Goal: Task Accomplishment & Management: Use online tool/utility

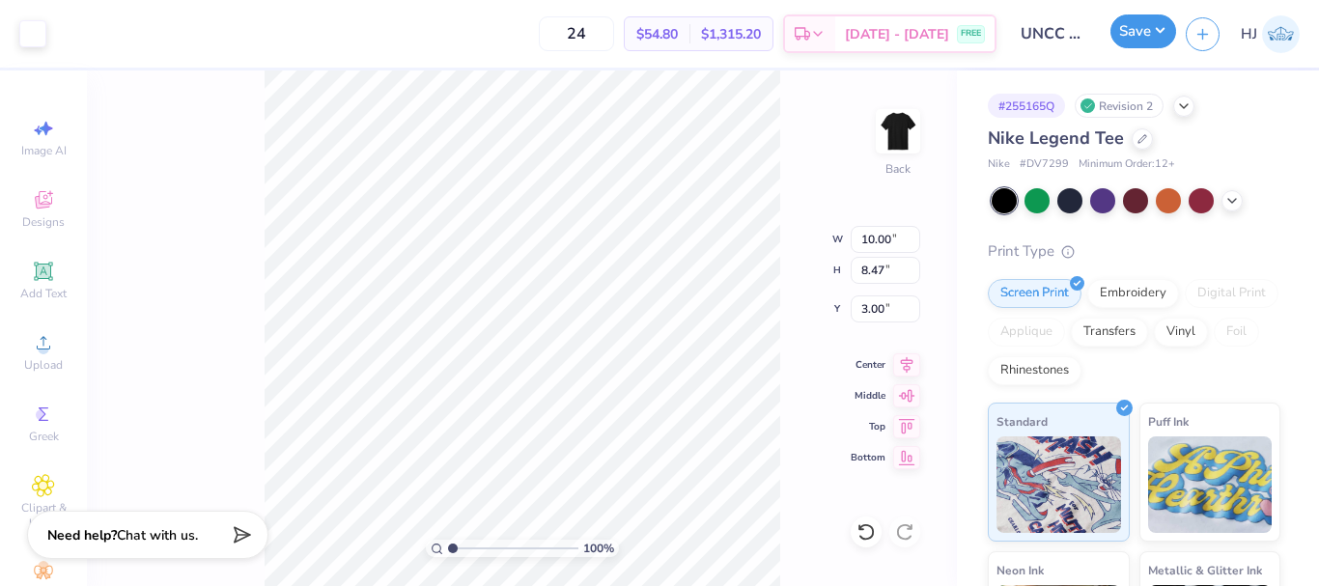
click at [1138, 34] on button "Save" at bounding box center [1143, 31] width 66 height 34
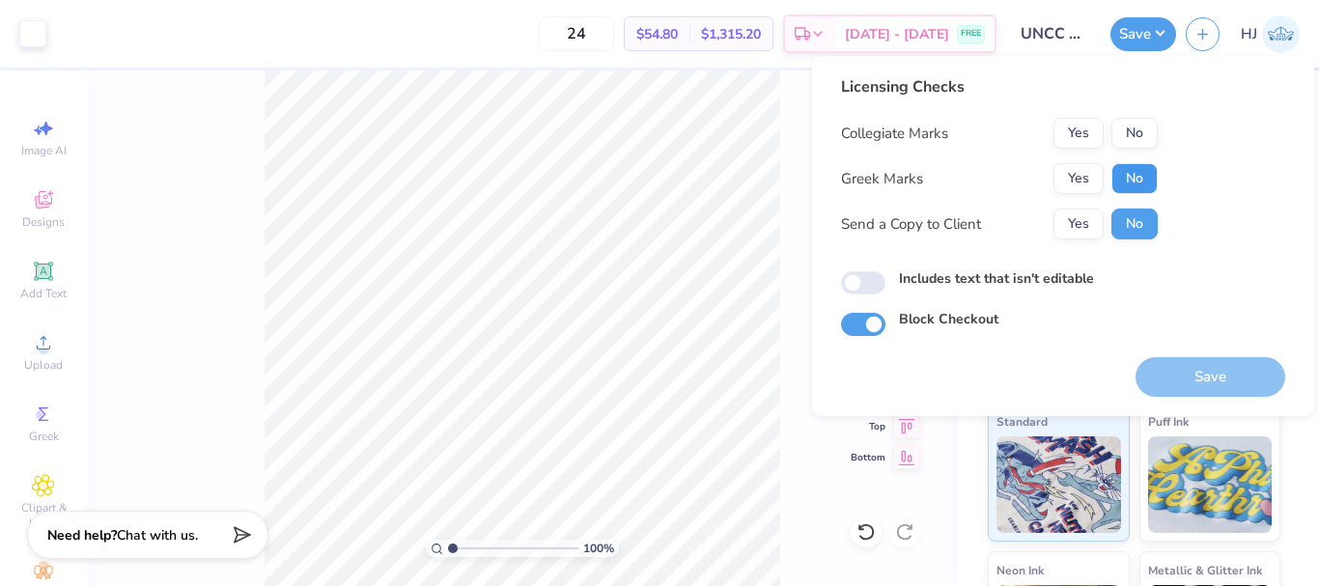
click at [1136, 181] on button "No" at bounding box center [1134, 178] width 46 height 31
click at [1084, 130] on button "Yes" at bounding box center [1078, 133] width 50 height 31
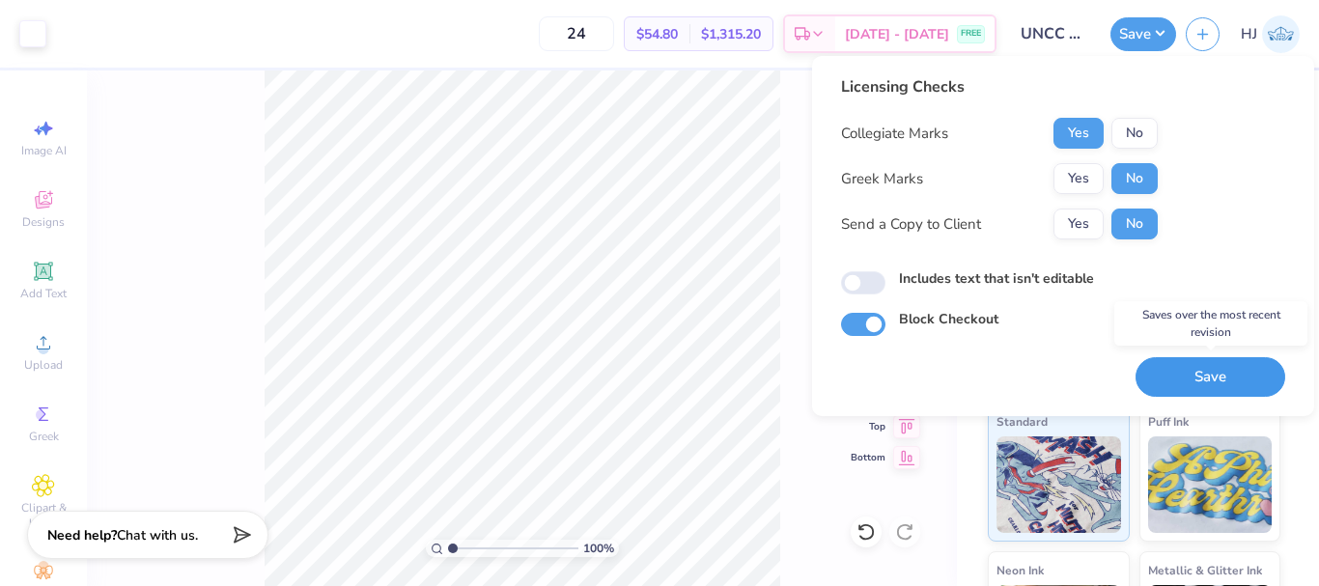
click at [1192, 376] on button "Save" at bounding box center [1210, 377] width 150 height 40
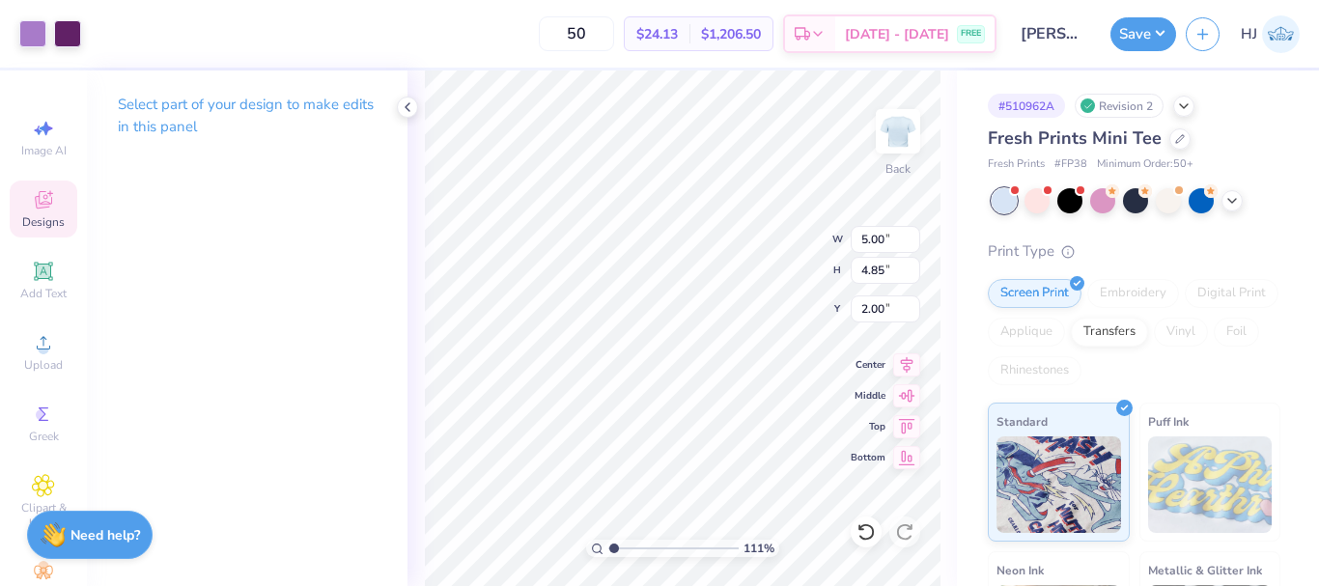
type input "1.10522621487156"
click at [890, 314] on input "1.96" at bounding box center [885, 308] width 70 height 27
type input "2"
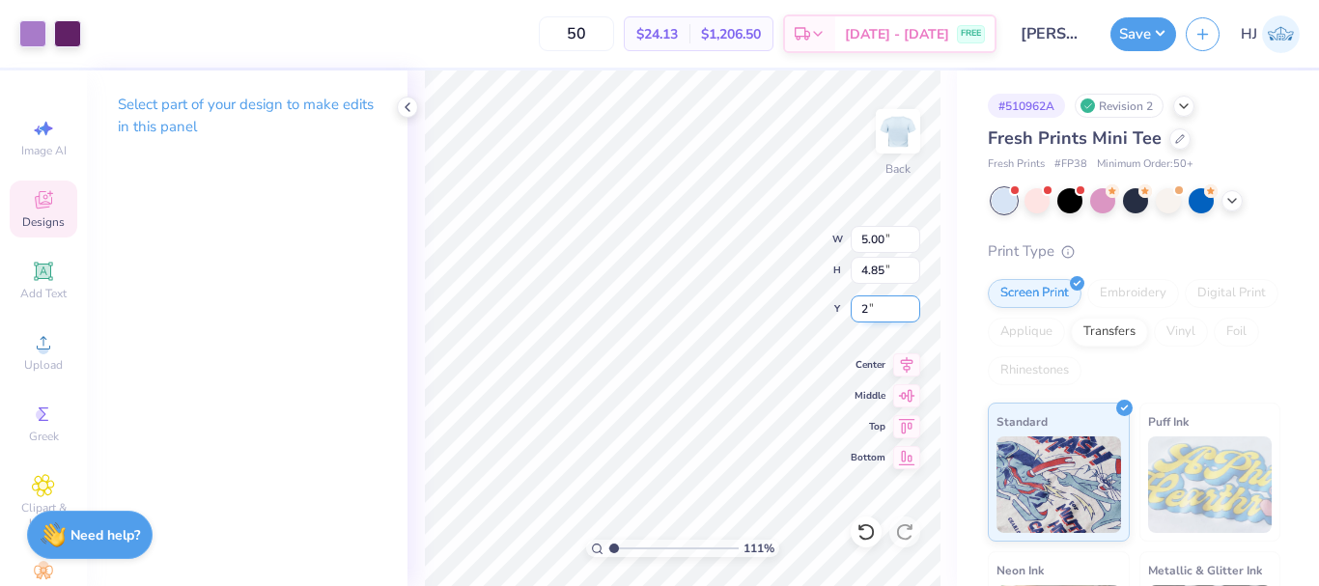
type input "1.10522621487156"
type input "2.00"
drag, startPoint x: 613, startPoint y: 548, endPoint x: 502, endPoint y: 546, distance: 111.0
type input "1"
click at [608, 546] on input "range" at bounding box center [673, 548] width 130 height 17
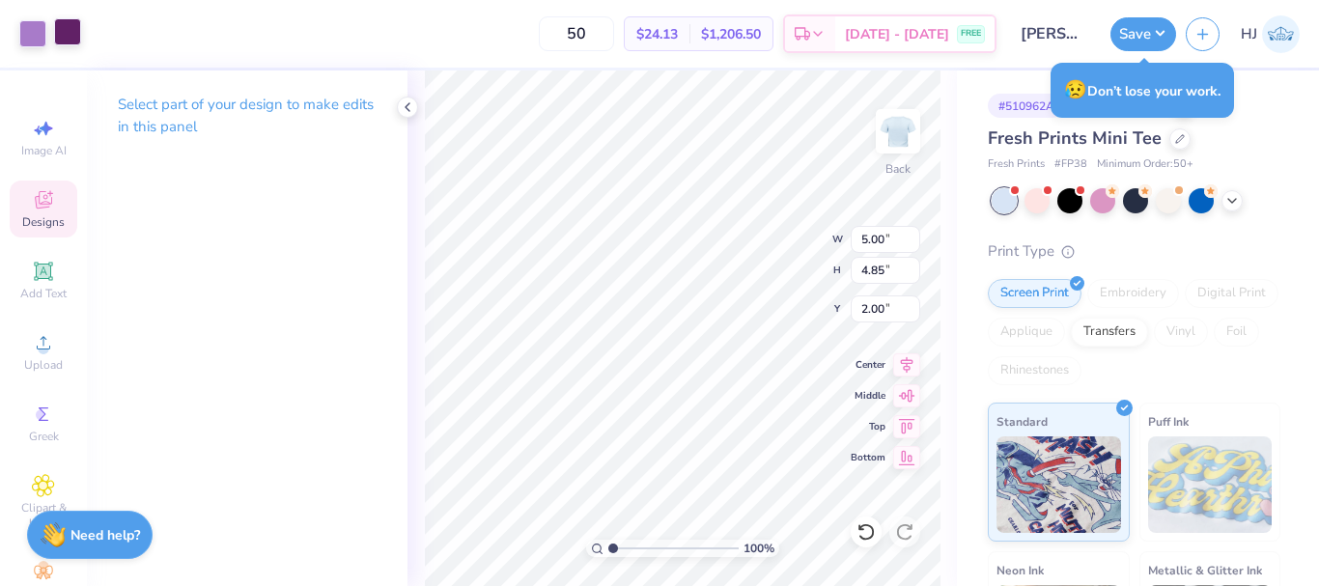
click at [81, 30] on div at bounding box center [67, 31] width 27 height 27
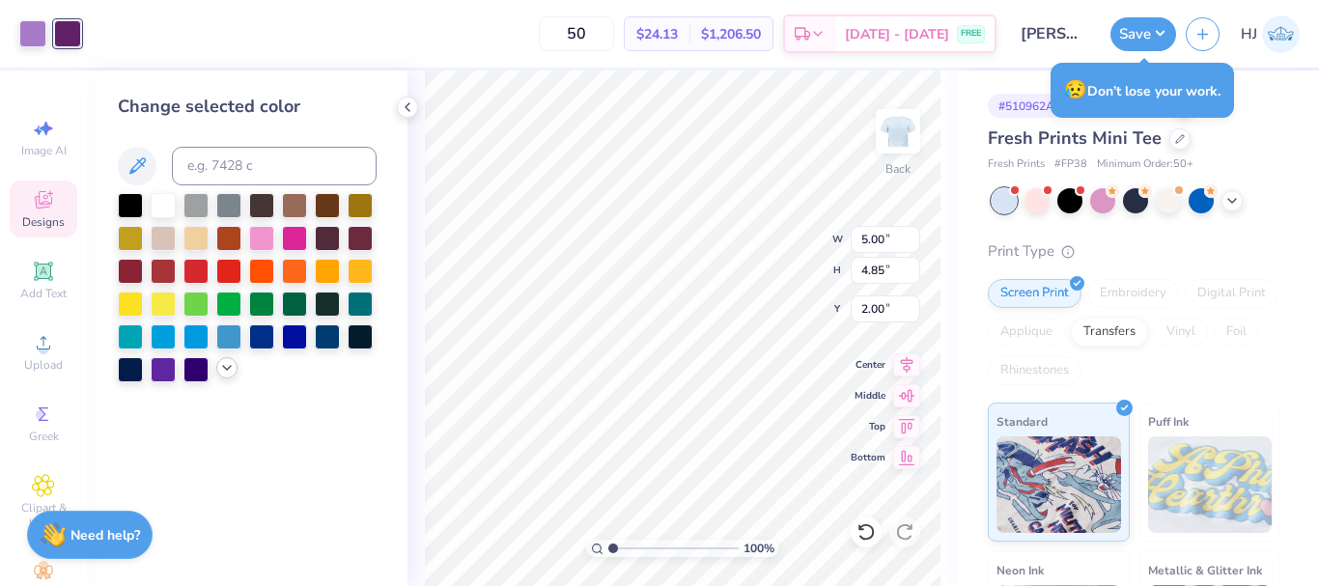
click at [229, 375] on icon at bounding box center [226, 367] width 15 height 15
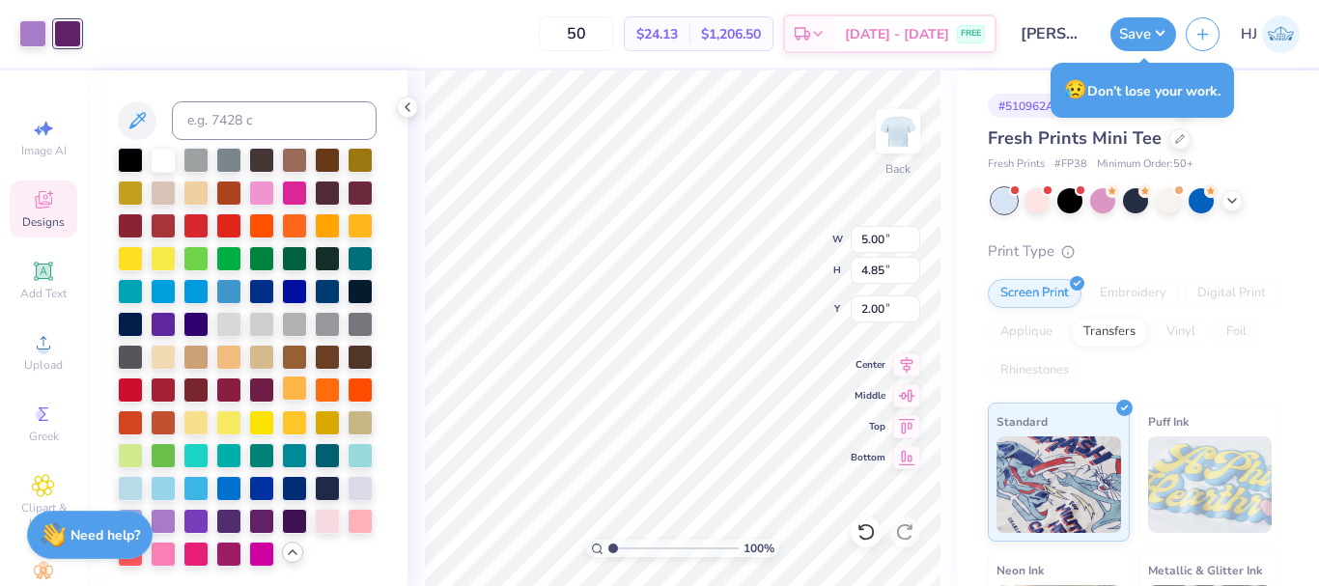
scroll to position [115, 0]
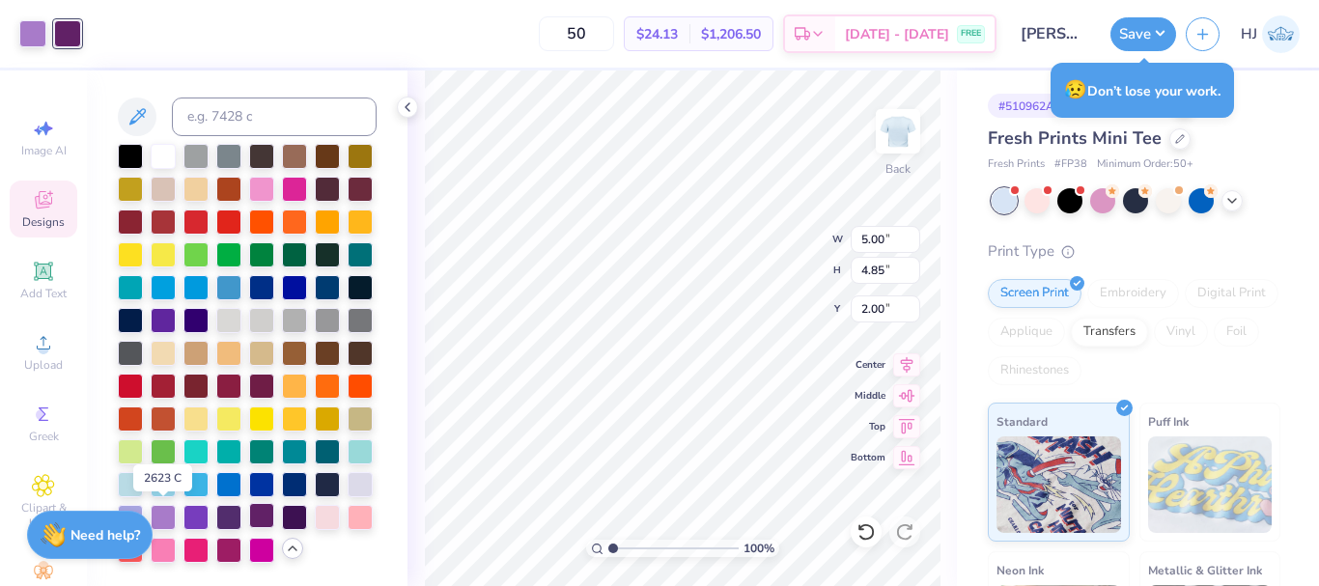
click at [249, 513] on div at bounding box center [261, 515] width 25 height 25
click at [216, 507] on div at bounding box center [228, 515] width 25 height 25
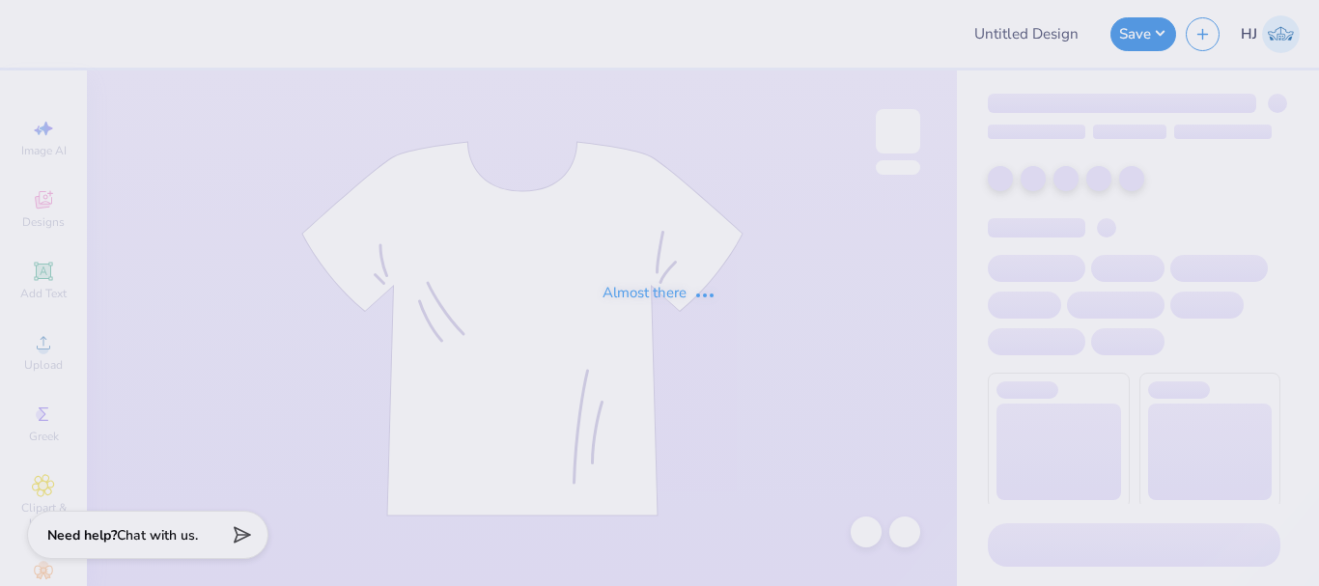
type input "Clemson University : Miranda Lemansky"
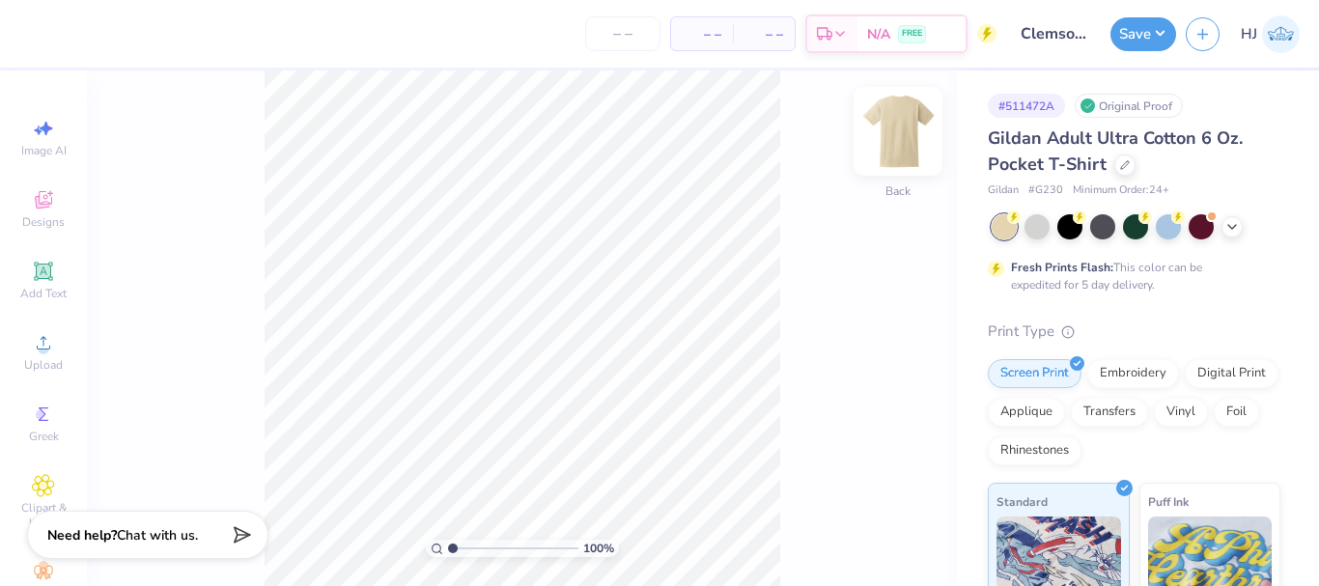
click at [893, 143] on img at bounding box center [897, 131] width 77 height 77
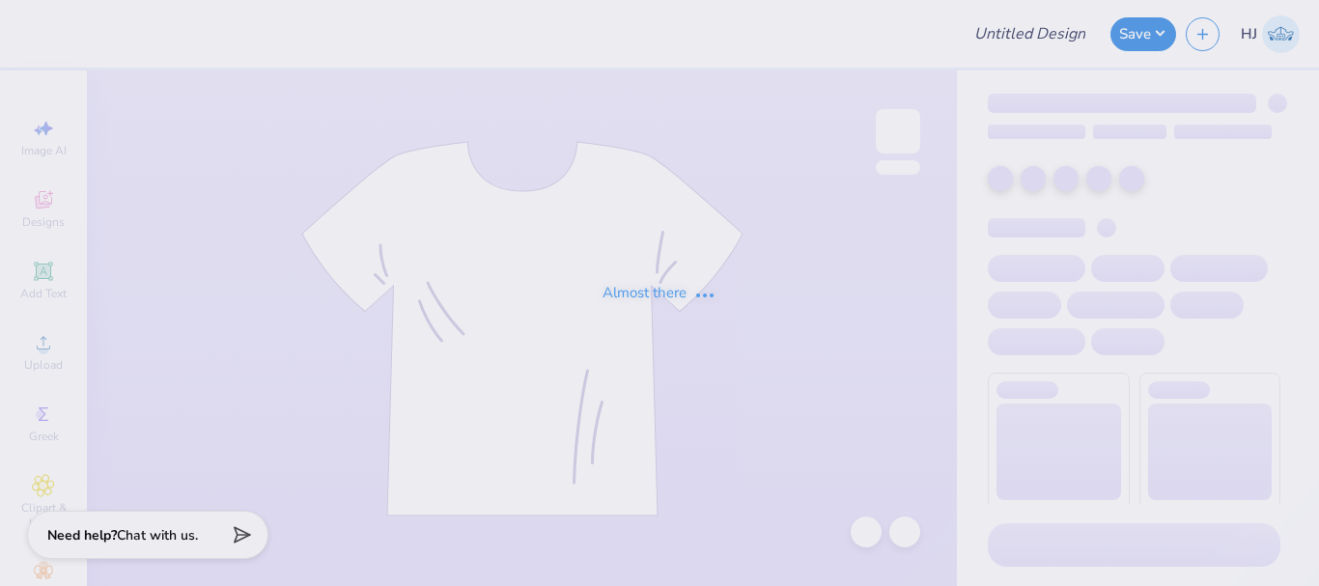
type input "Clemson University : Miranda Lemansky"
type input "[GEOGRAPHIC_DATA]"
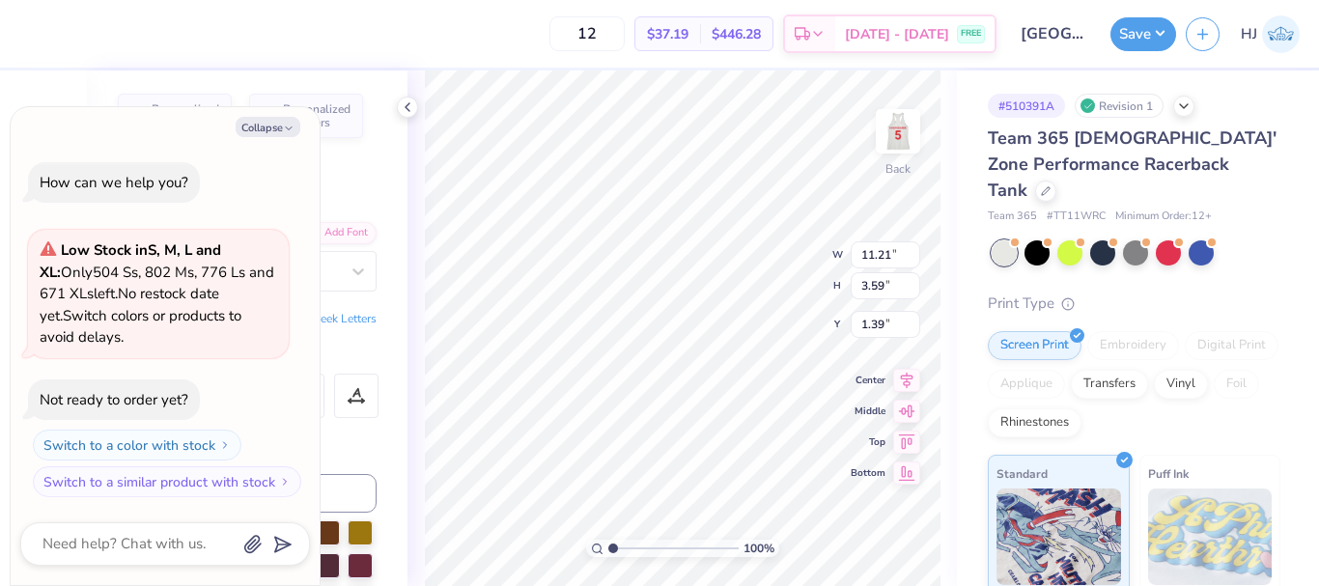
type textarea "x"
type input "1.55"
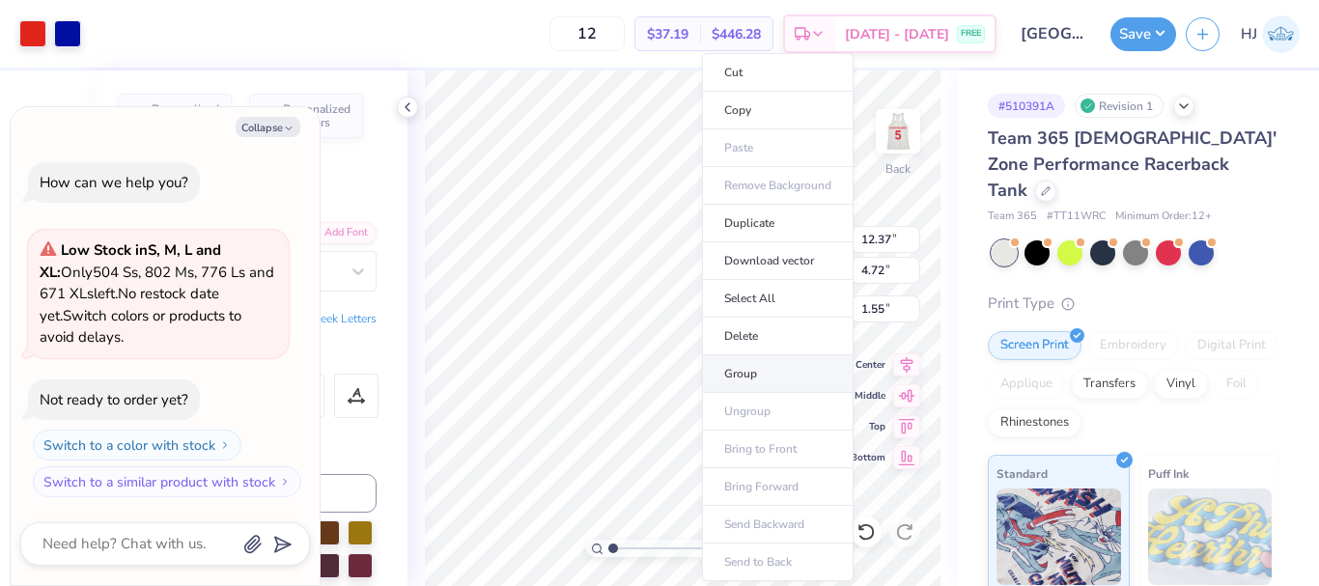
click at [757, 378] on li "Group" at bounding box center [778, 374] width 152 height 38
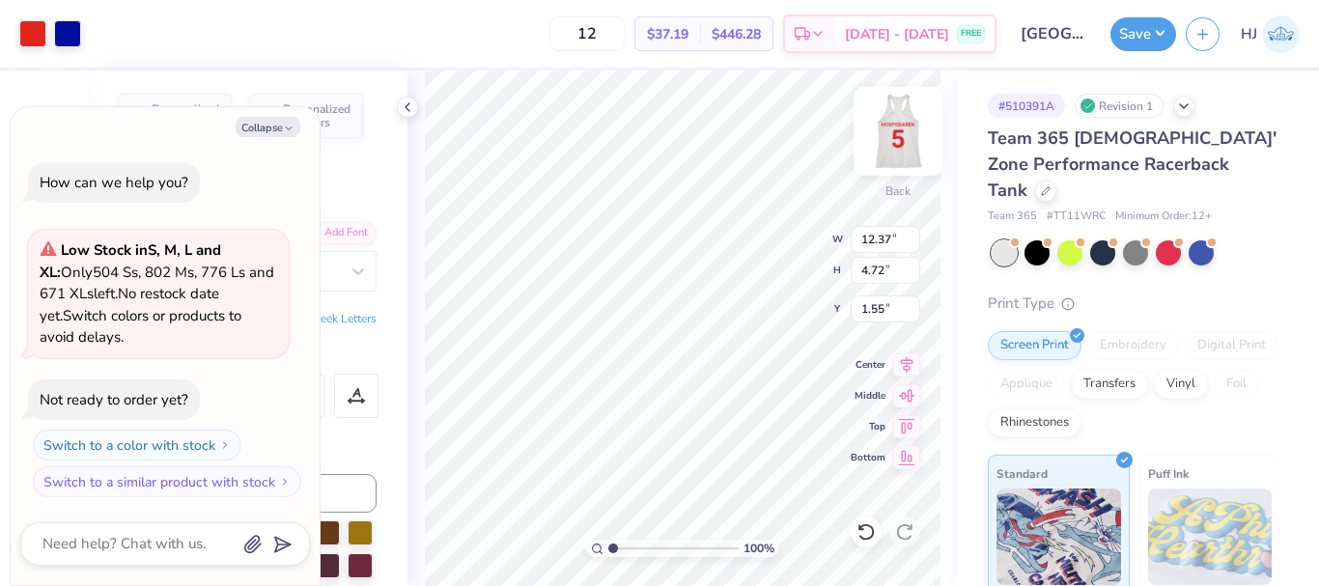
click at [890, 137] on img at bounding box center [897, 131] width 77 height 77
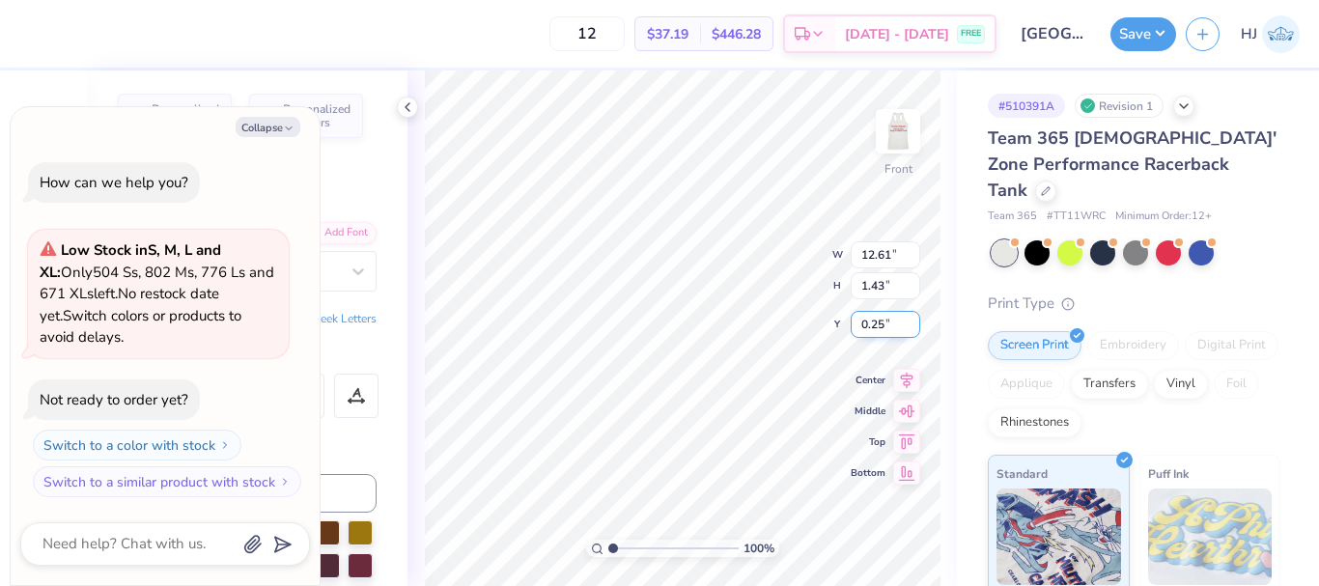
type textarea "x"
type input "1.02"
click at [871, 529] on icon at bounding box center [865, 531] width 19 height 19
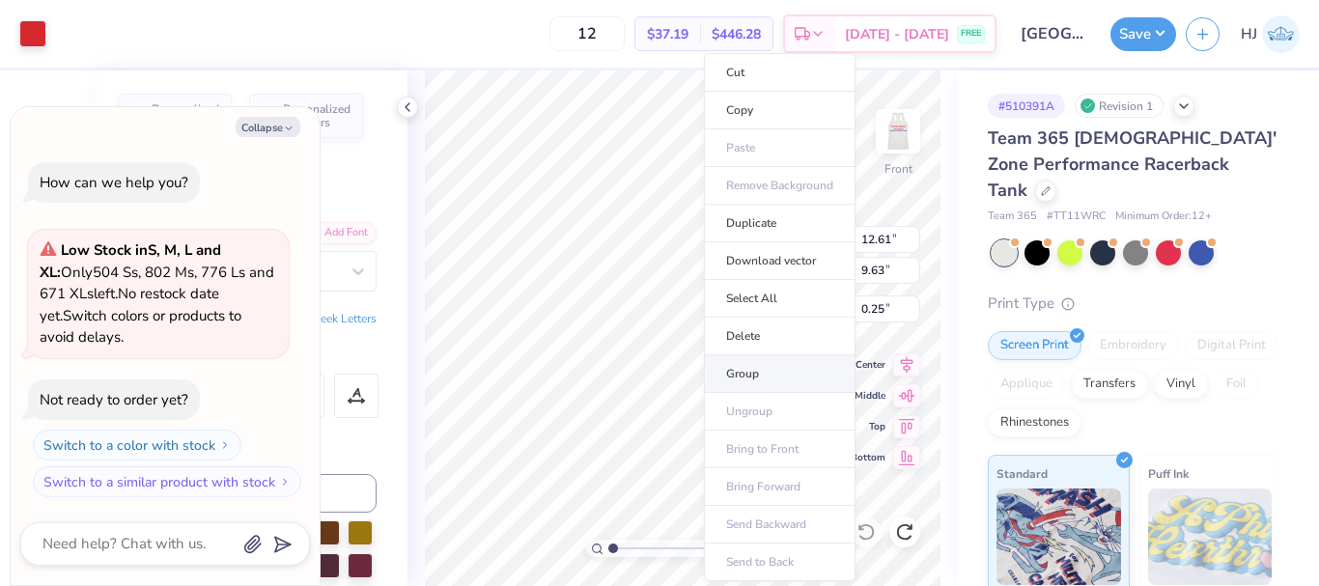
click at [781, 366] on li "Group" at bounding box center [780, 374] width 152 height 38
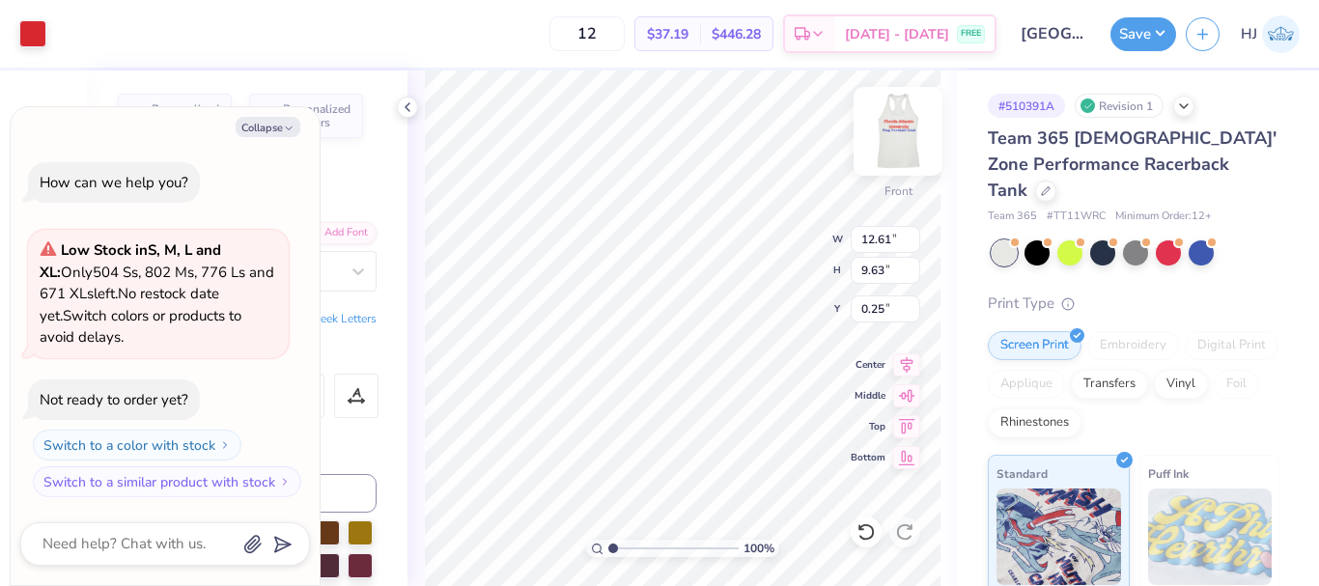
type textarea "x"
click at [886, 308] on input "0.25" at bounding box center [885, 308] width 70 height 27
type input ".5"
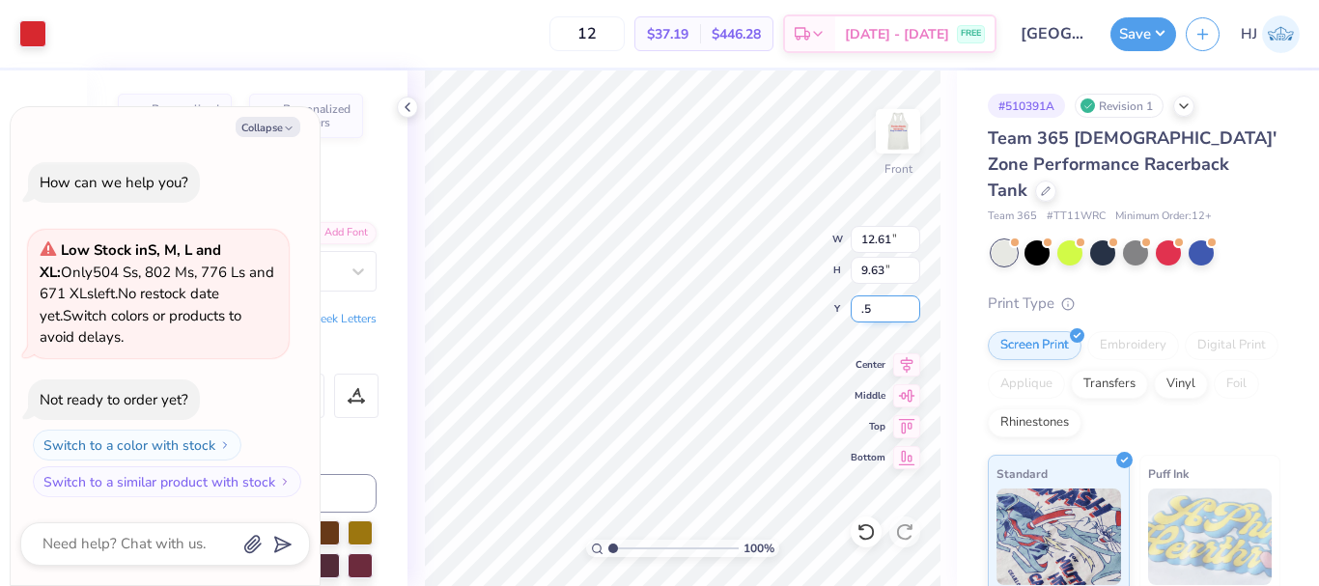
type textarea "x"
type input "0.50"
type textarea "x"
click at [877, 307] on input "0.50" at bounding box center [885, 308] width 70 height 27
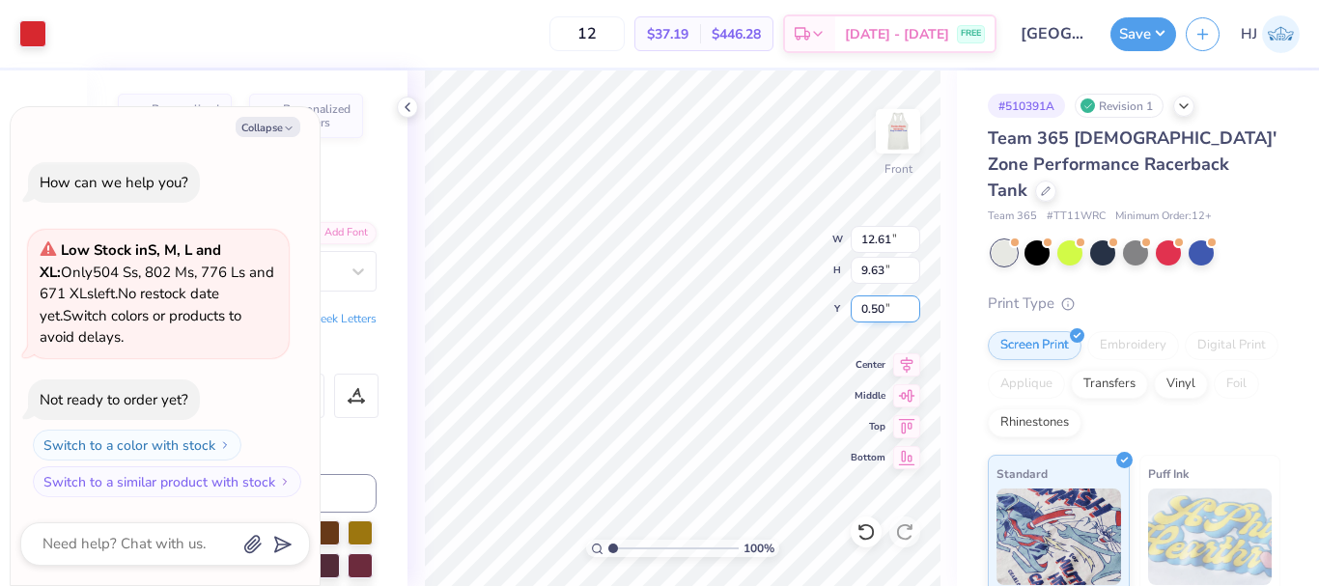
click at [877, 307] on input "0.50" at bounding box center [885, 308] width 70 height 27
type input "1"
type textarea "x"
type input "1.00"
type textarea "x"
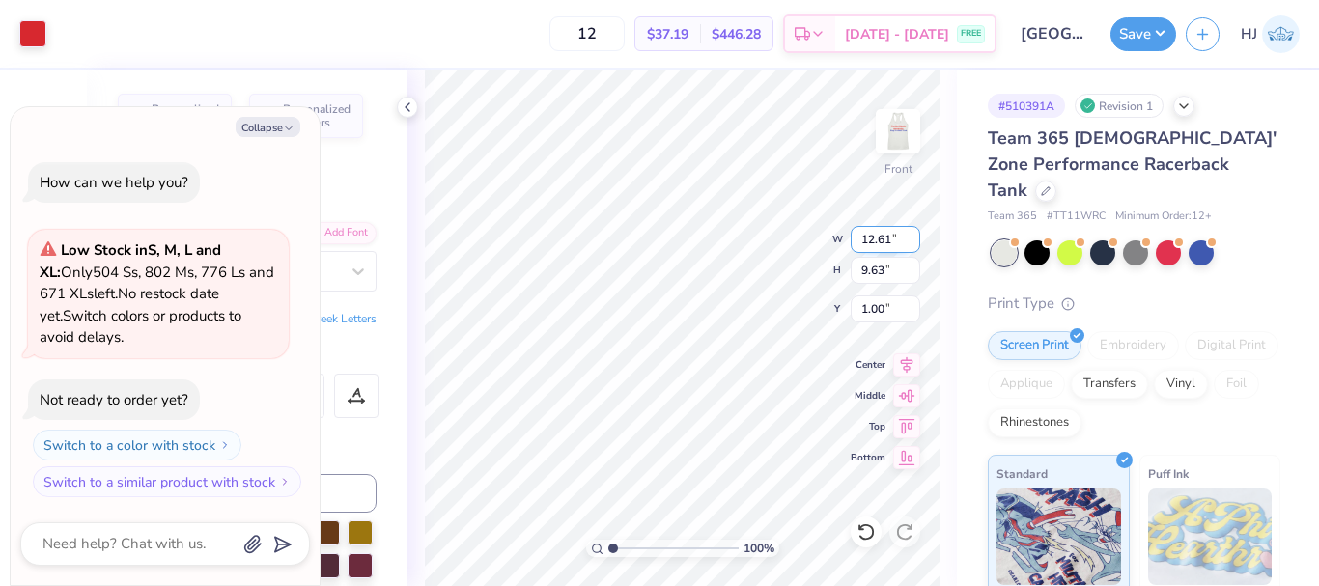
click at [880, 240] on input "12.61" at bounding box center [885, 239] width 70 height 27
type input "12.5"
type textarea "x"
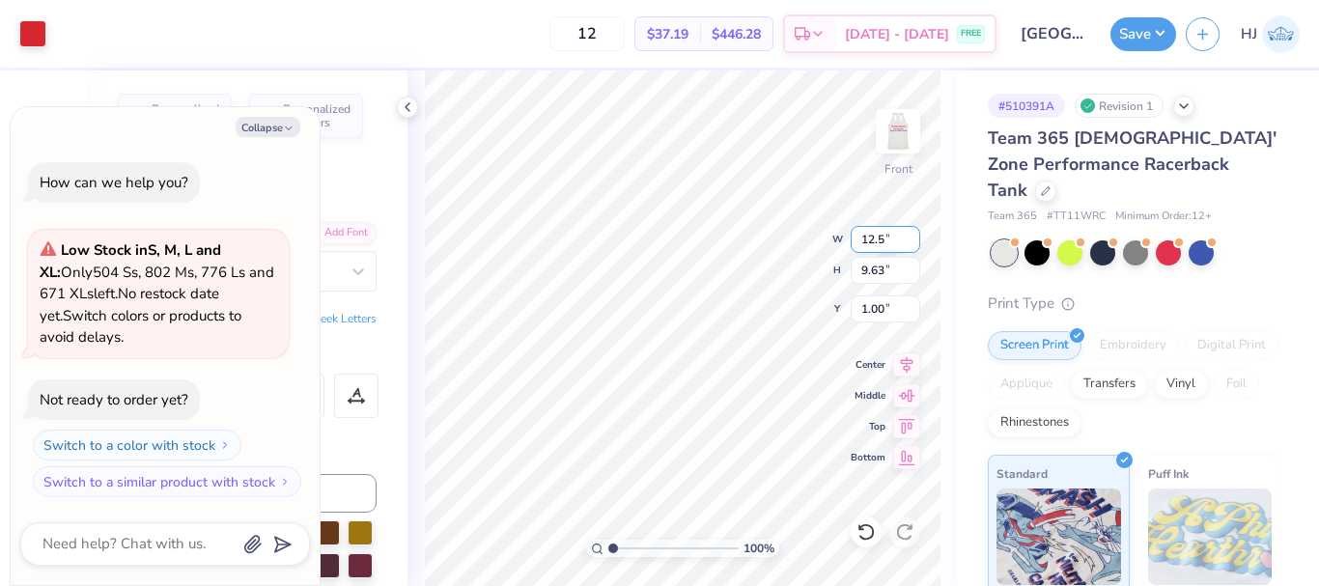
type input "12.50"
type input "9.55"
type input "1.04"
type textarea "x"
click at [895, 315] on input "1.04" at bounding box center [885, 308] width 70 height 27
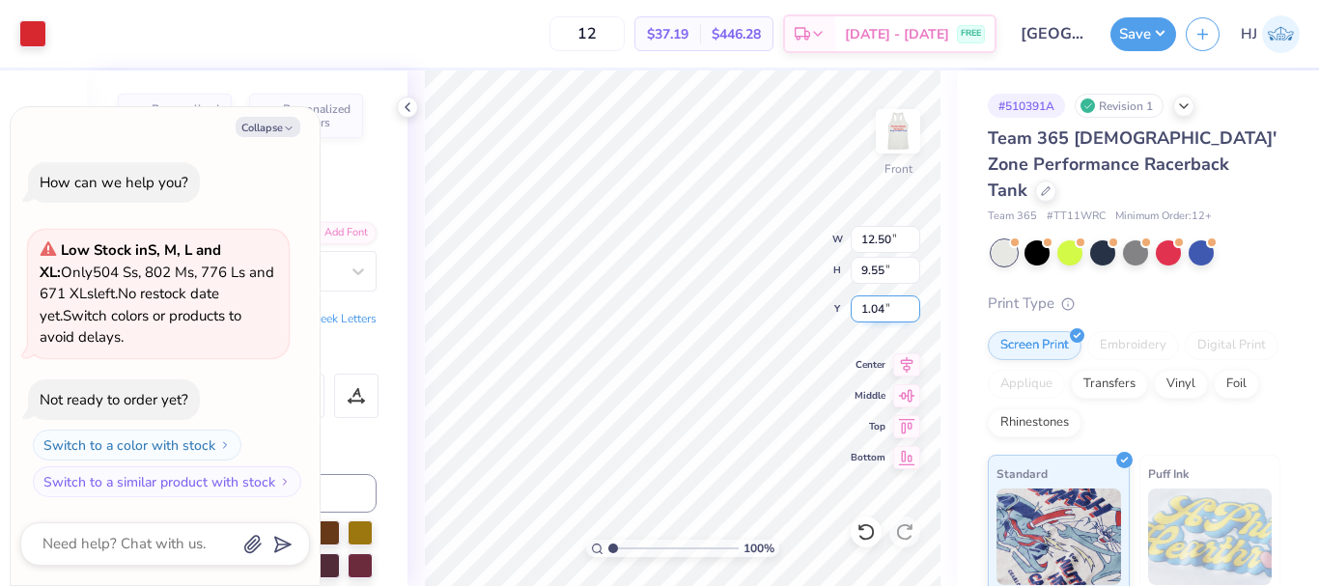
click at [895, 315] on input "1.04" at bounding box center [885, 308] width 70 height 27
click at [895, 314] on input "1.04" at bounding box center [885, 308] width 70 height 27
type input "1"
type textarea "x"
type input "1.00"
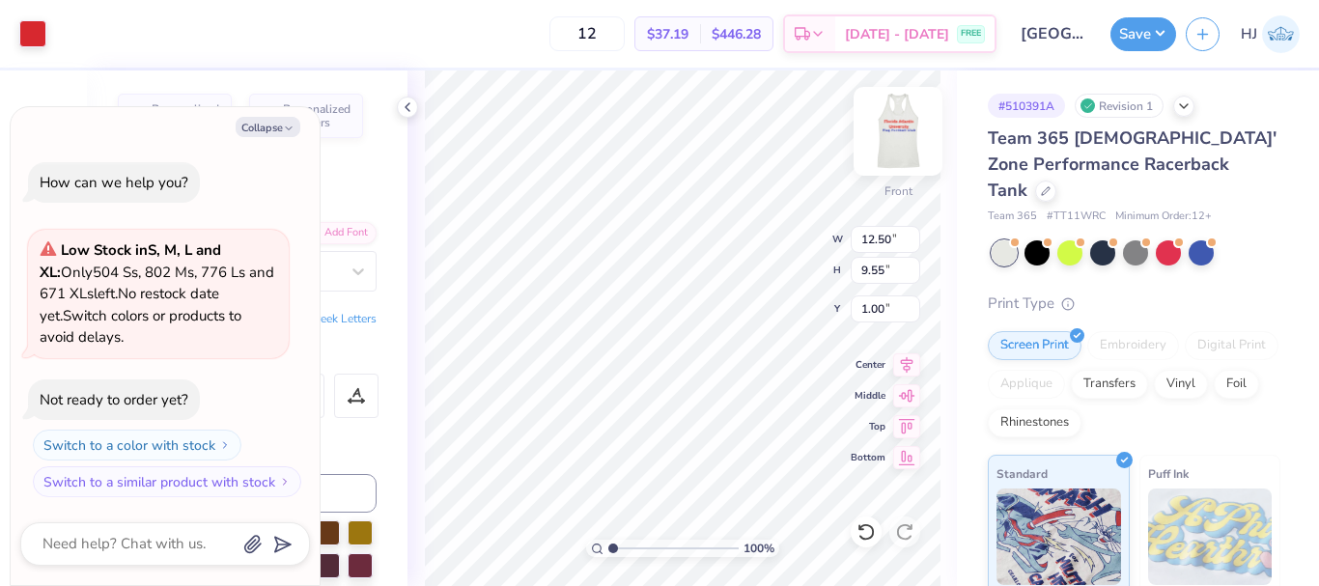
click at [895, 134] on img at bounding box center [897, 131] width 77 height 77
click at [894, 238] on input "12.37" at bounding box center [885, 239] width 70 height 27
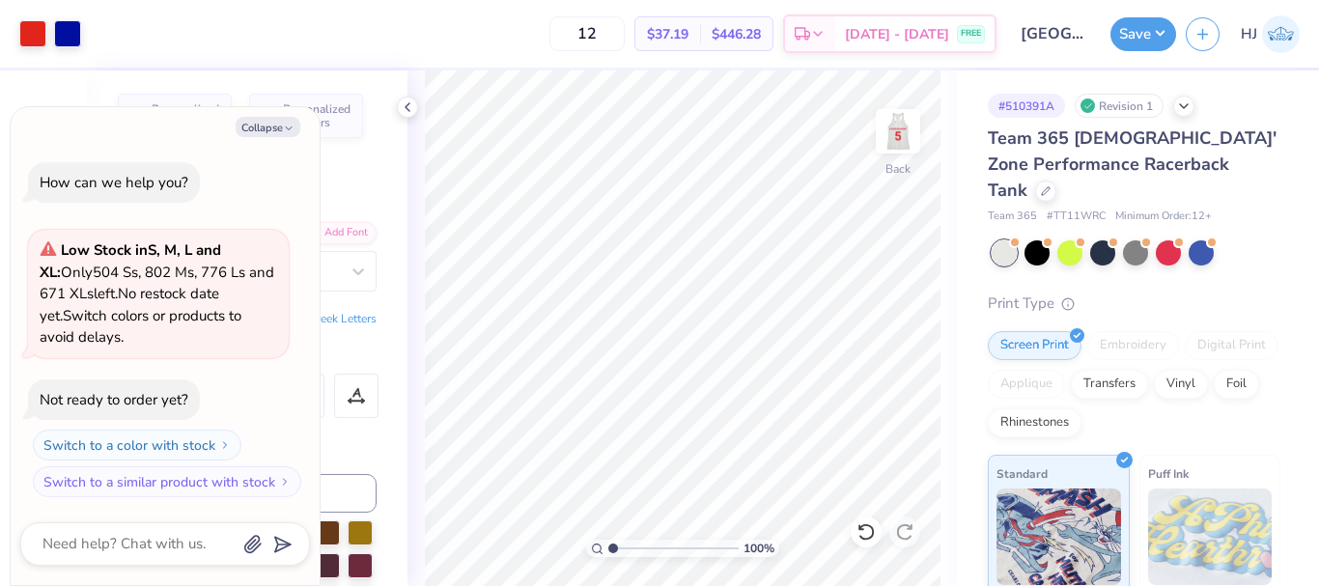
type textarea "x"
type input "1.49212329151837"
click at [255, 129] on button "Collapse" at bounding box center [268, 127] width 65 height 20
type textarea "x"
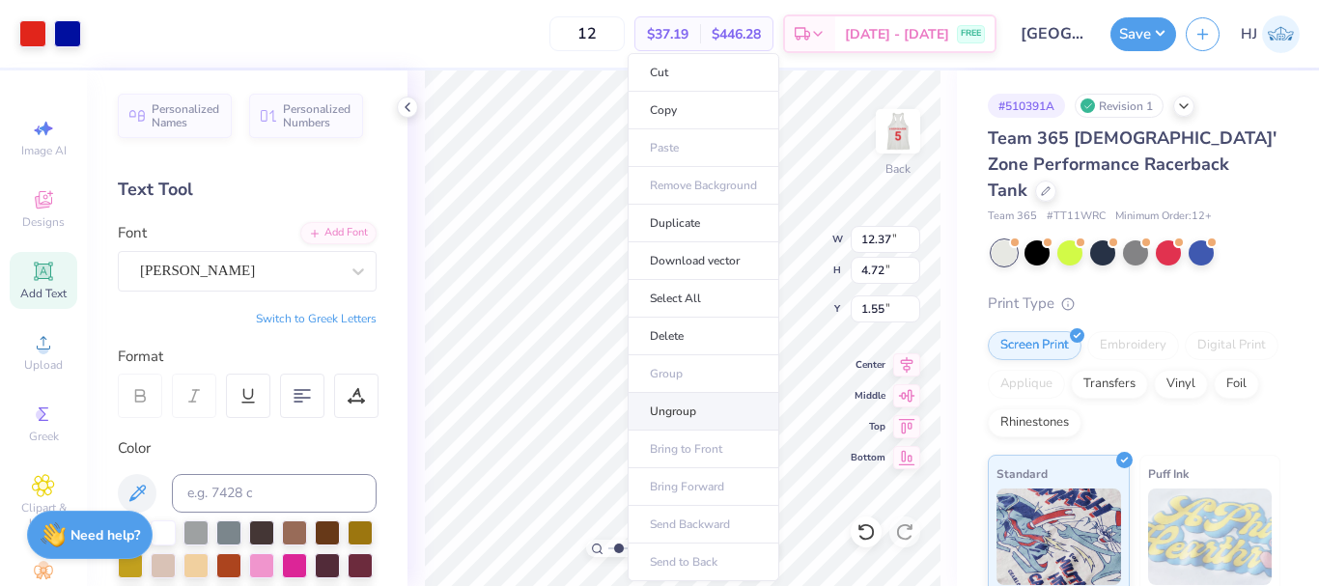
click at [681, 406] on li "Ungroup" at bounding box center [703, 412] width 152 height 38
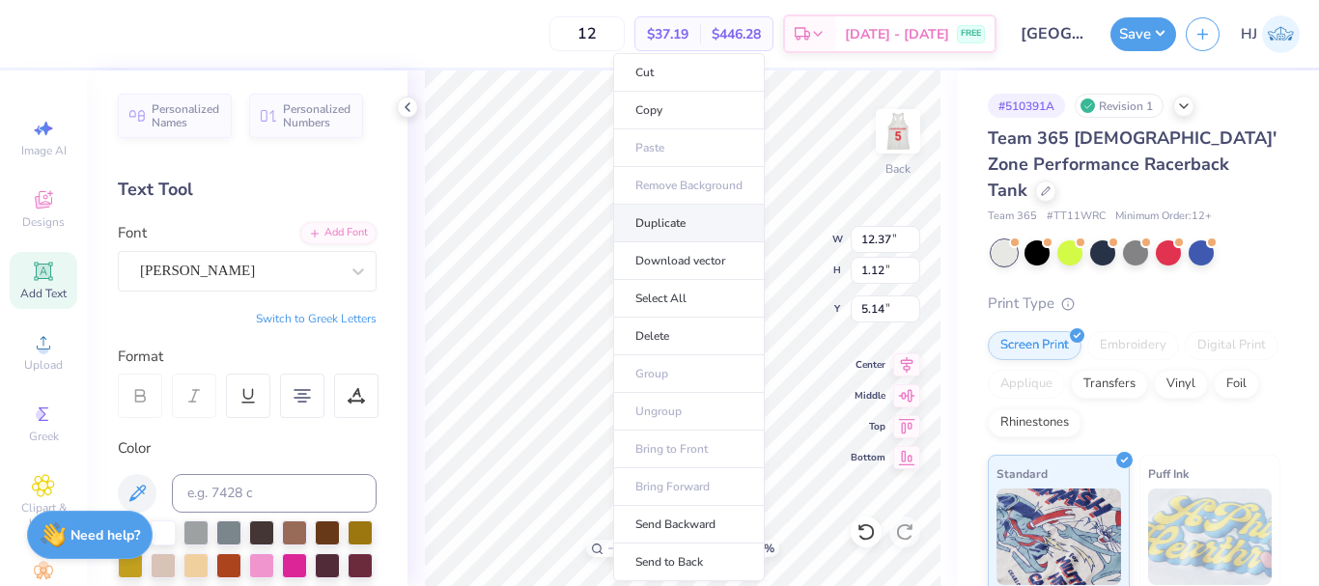
click at [677, 226] on li "Duplicate" at bounding box center [689, 224] width 152 height 38
type input "1.49212329151837"
type input "6.14"
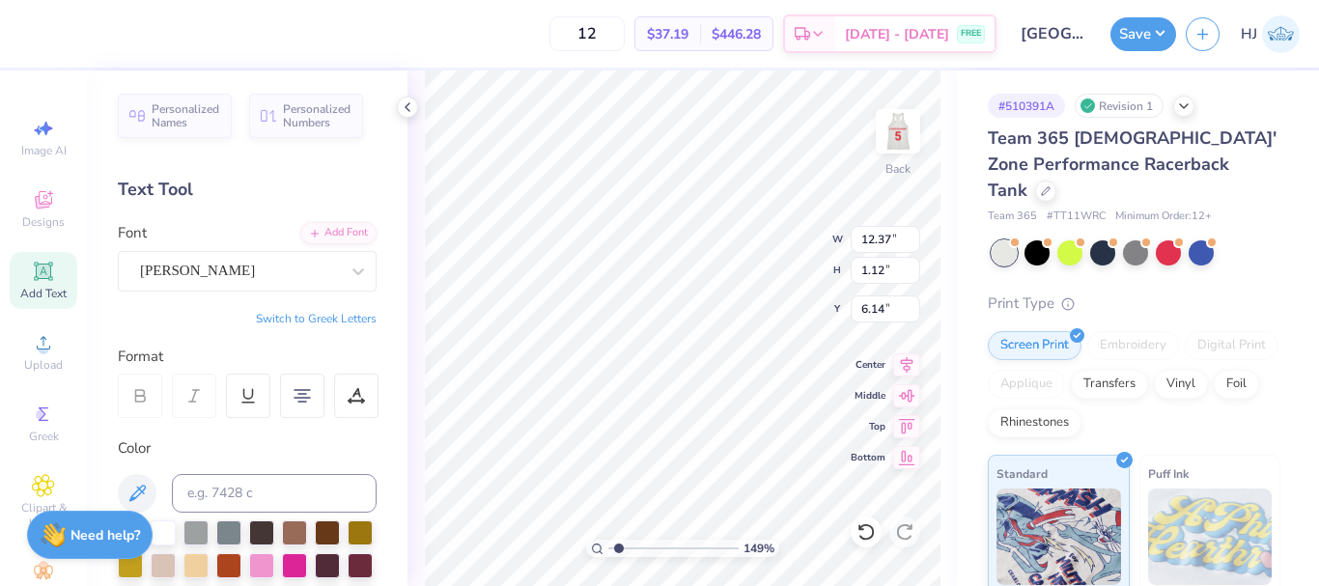
type input "1.49212329151837"
type input "6.27"
paste textarea "A Registered Student Organization of Florida Atlantic®"
type input "1.49212329151837"
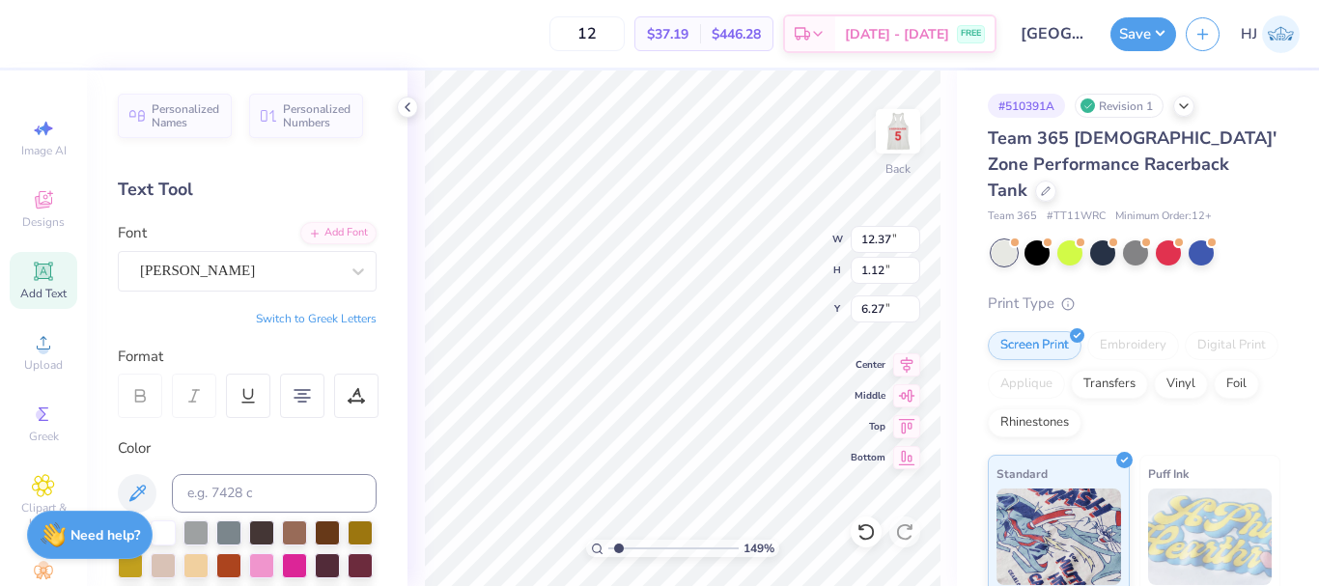
type textarea "A Registered Student Organization of Florida Atlantic®"
type input "1.49212329151837"
type input "14.92"
type input "0.44"
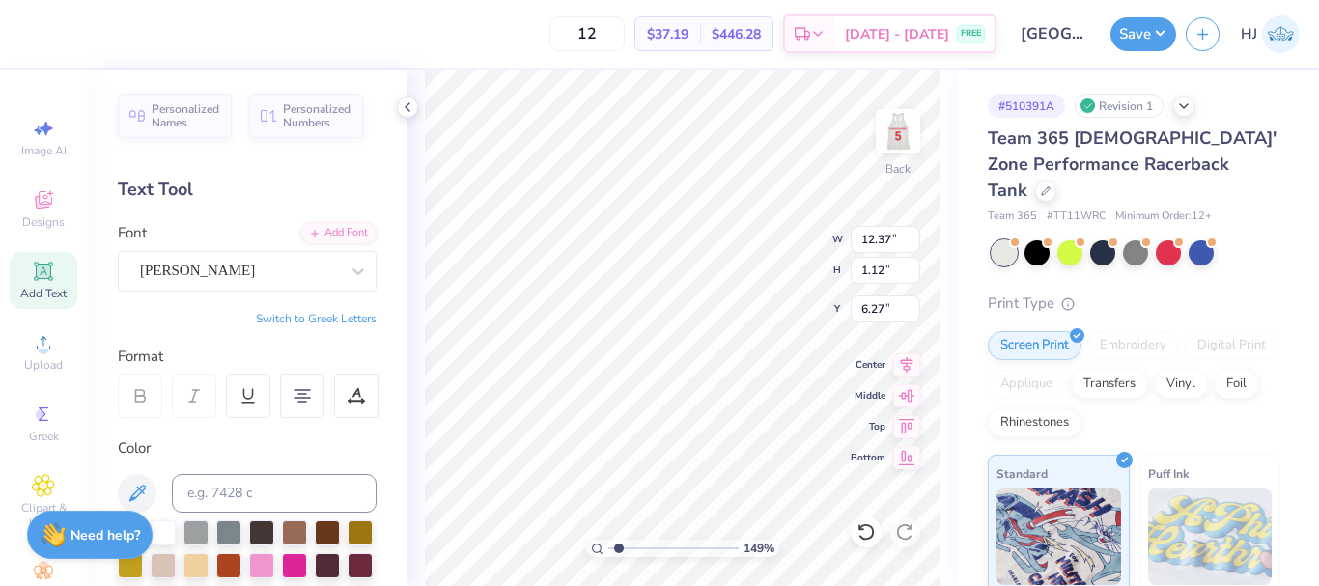
type input "6.61"
type input "1.49212329151837"
type textarea "A Registered Student Organization of Florida Atlantic®"
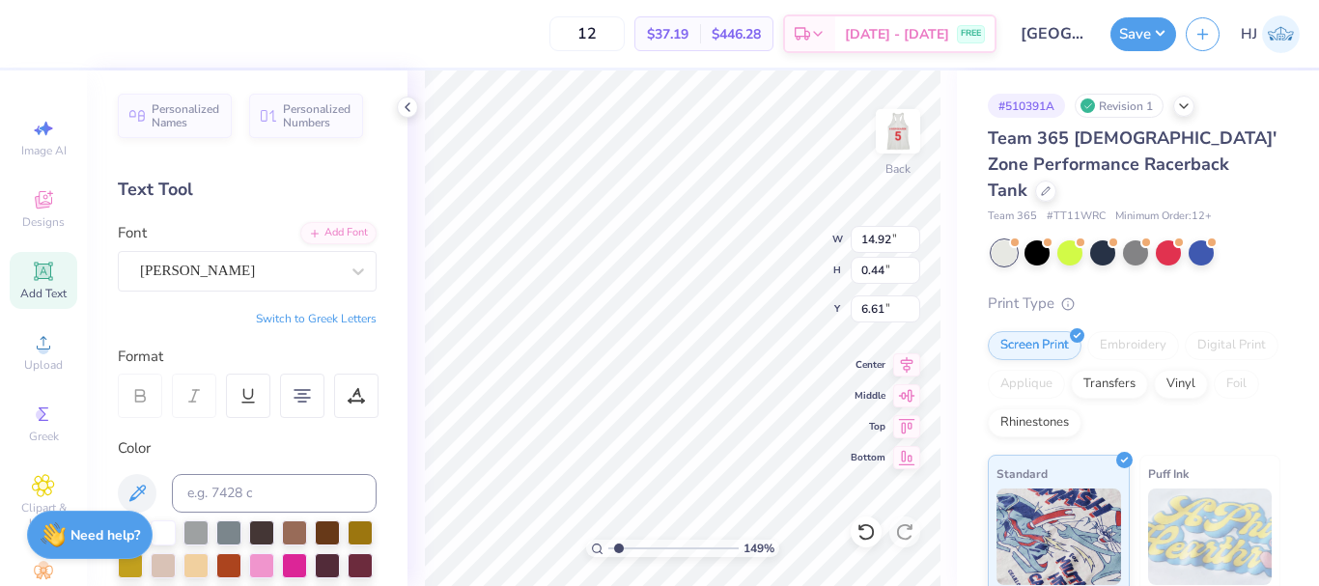
type input "1.49212329151837"
type input "9.31"
type input "0.90"
type input "6.38"
type input "1.49212329151837"
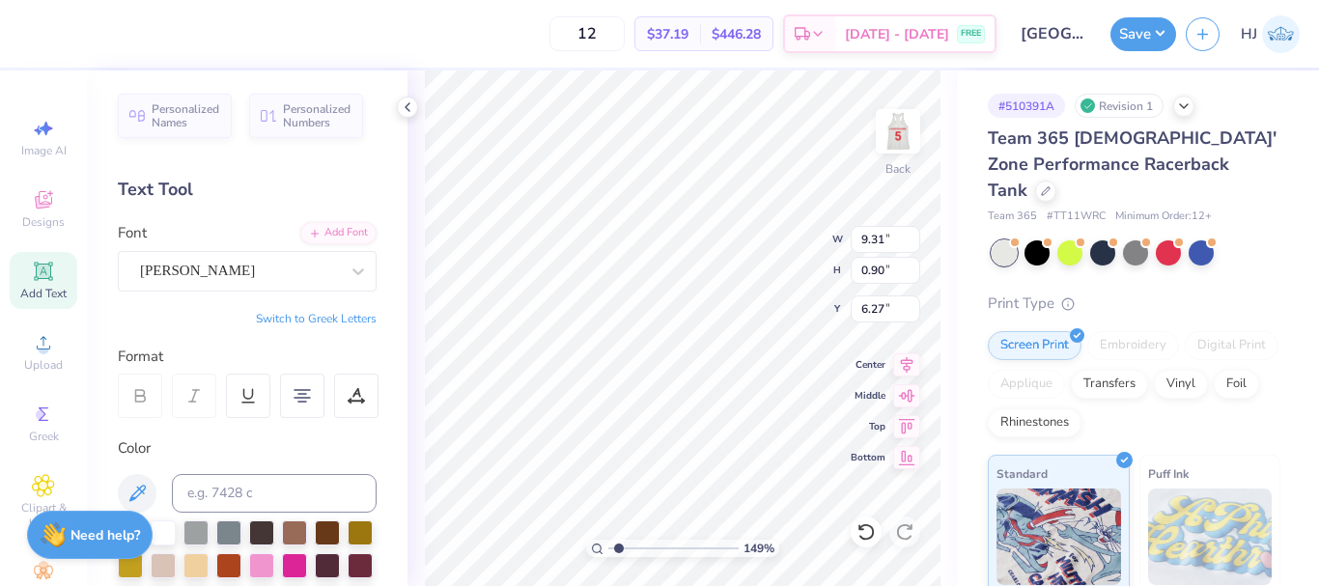
type input "6.49"
type input "1.49212329151837"
type input "6.53"
type input "1.49212329151837"
type input "10.61"
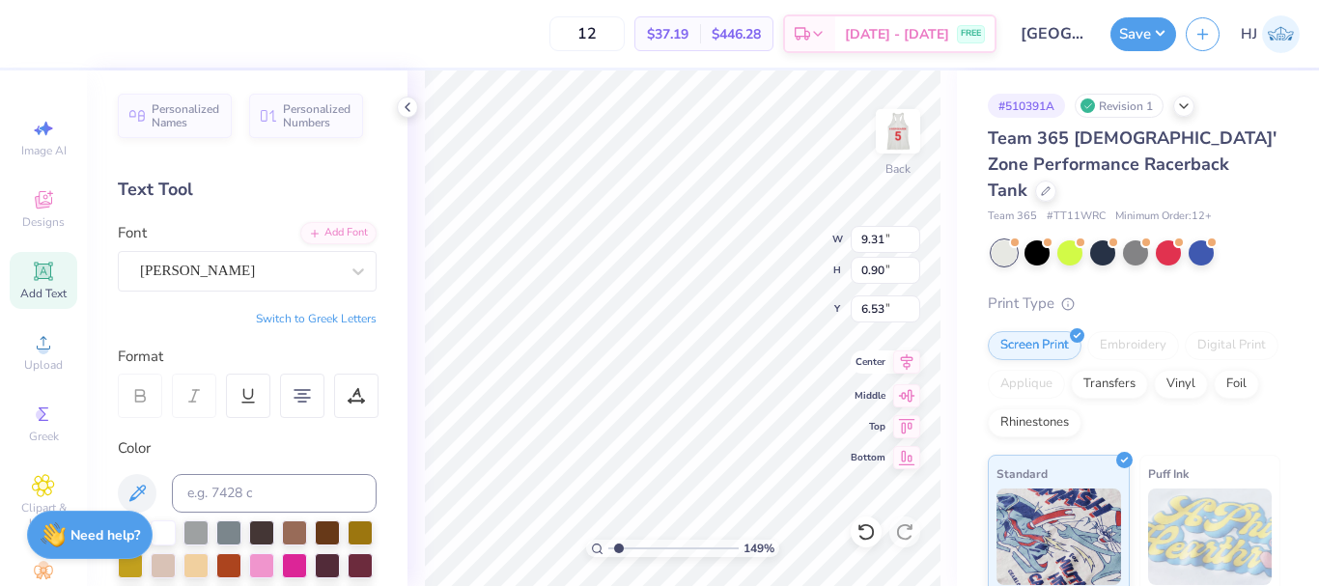
type input "1.03"
click at [907, 364] on icon at bounding box center [906, 361] width 27 height 23
type input "1.49212329151837"
type input "12.37"
type input "1.12"
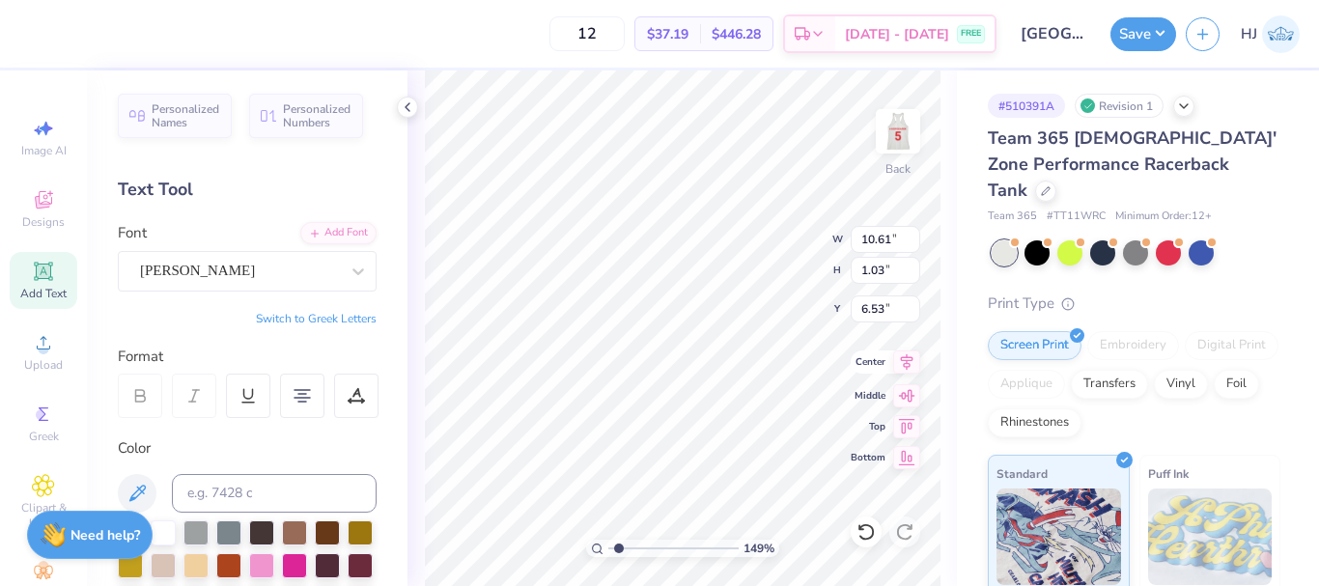
type input "5.14"
type input "1.49212329151837"
type input "4.72"
type input "1.55"
click at [902, 360] on icon at bounding box center [907, 361] width 13 height 16
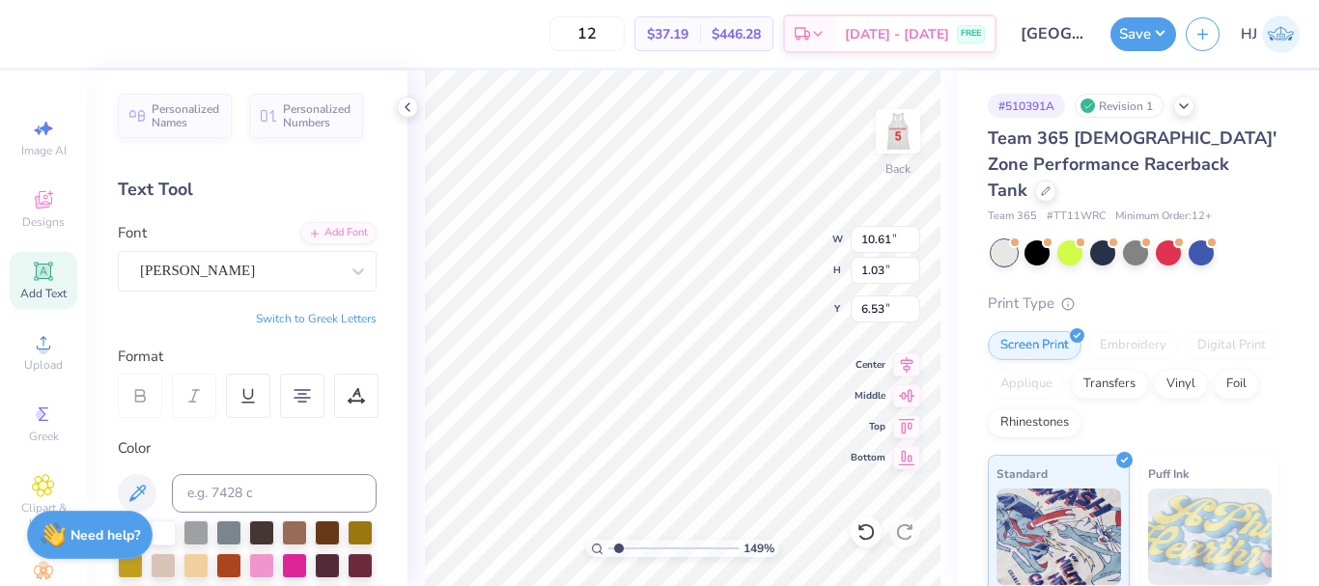
type input "1.49212329151837"
type input "11.21"
type input "3.59"
type input "1.55"
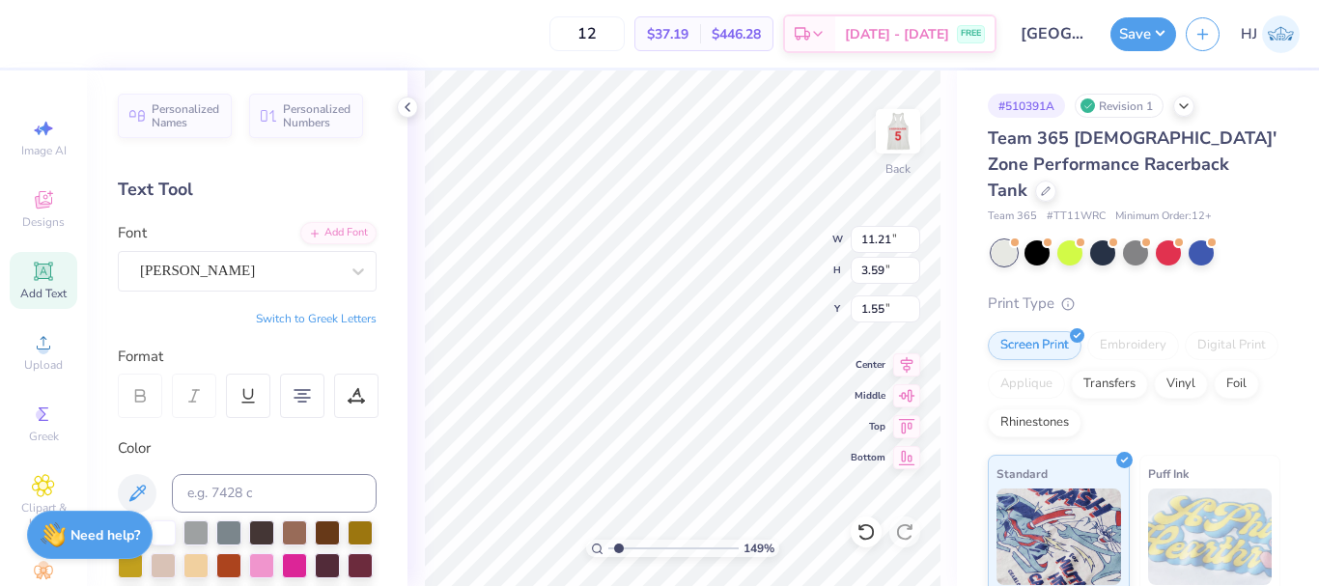
paste textarea "®"
type input "1.49212329151837"
type textarea "Florida Atlantic University®"
type input "3.32211092047231"
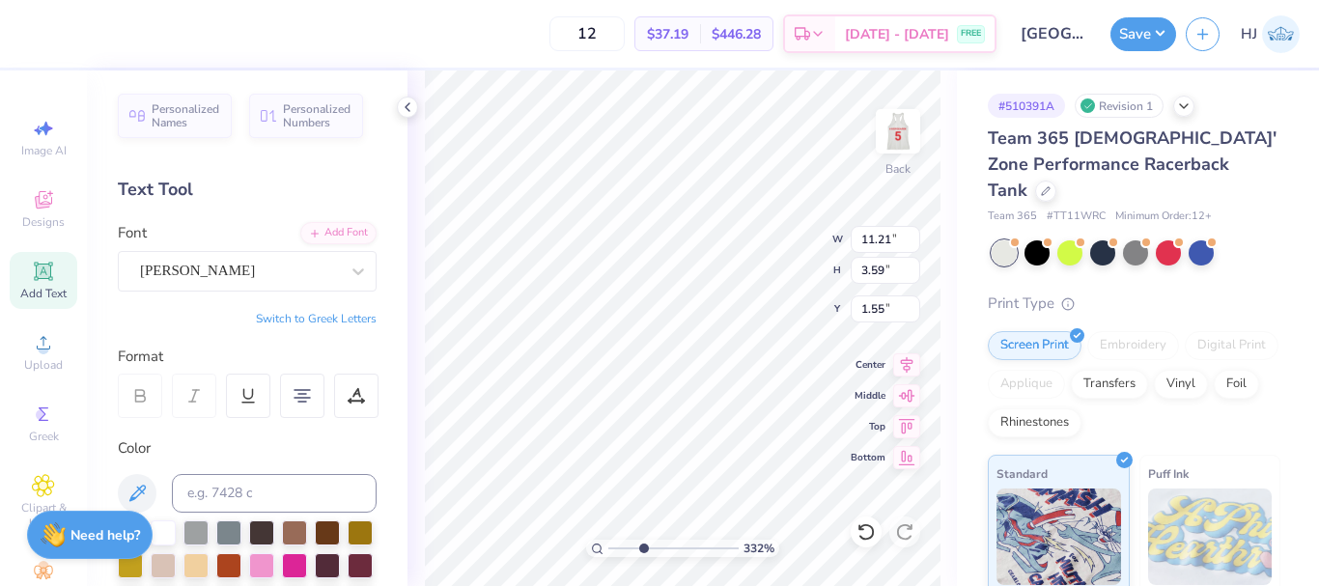
type textarea "Florida Atlantic University"
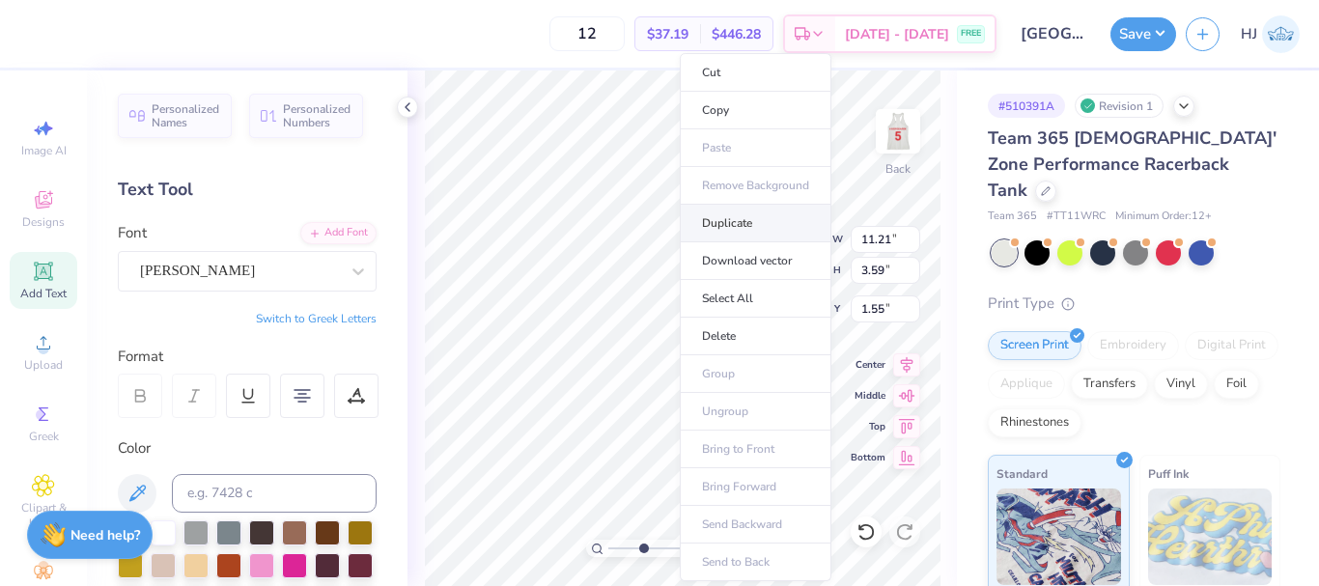
click at [736, 228] on li "Duplicate" at bounding box center [756, 224] width 152 height 38
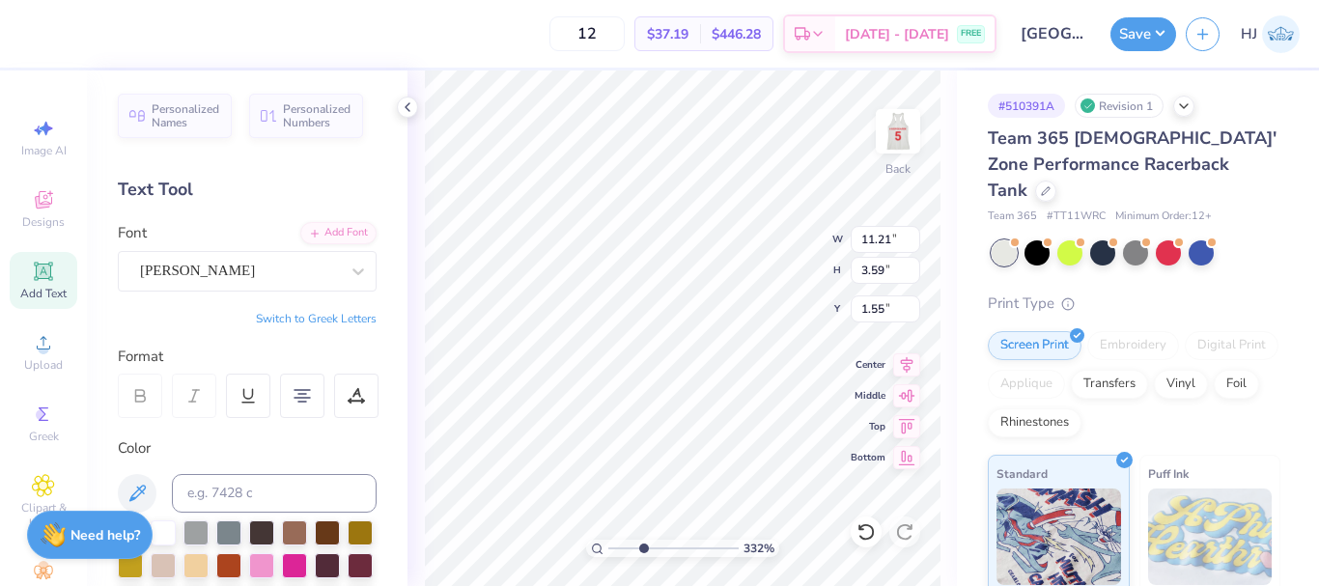
type input "3.32211092047231"
type input "2.55"
type input "3.32211092047231"
type textarea "®"
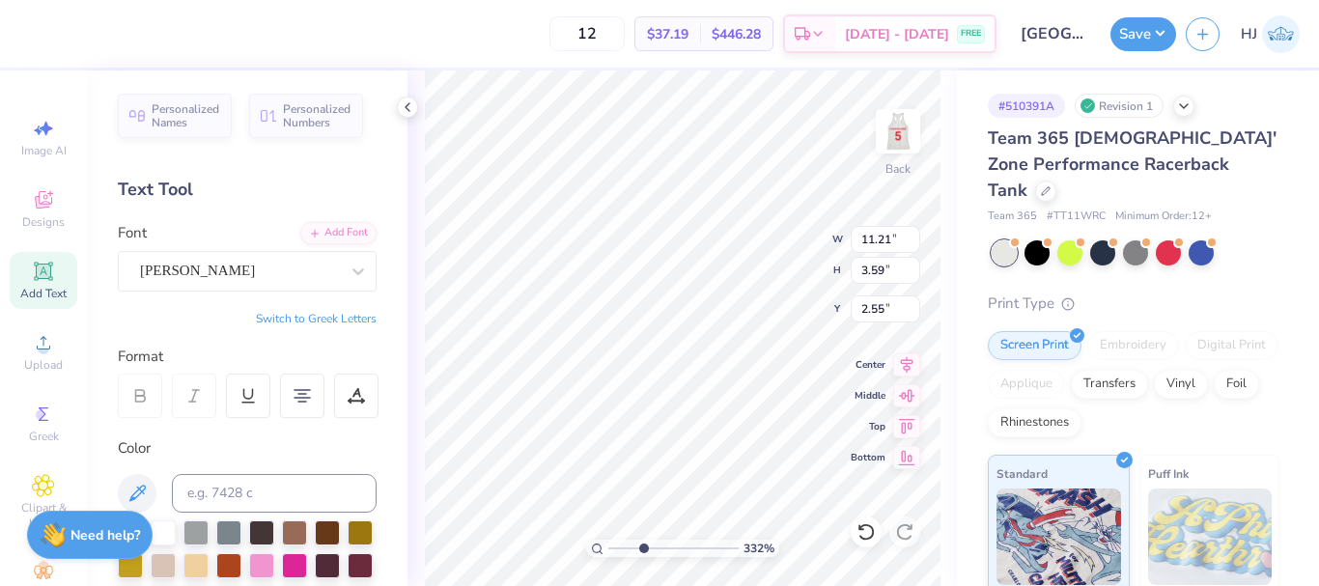
scroll to position [16, 2]
type input "3.32211092047231"
type input "1.15"
type input "1.21"
type input "3.74"
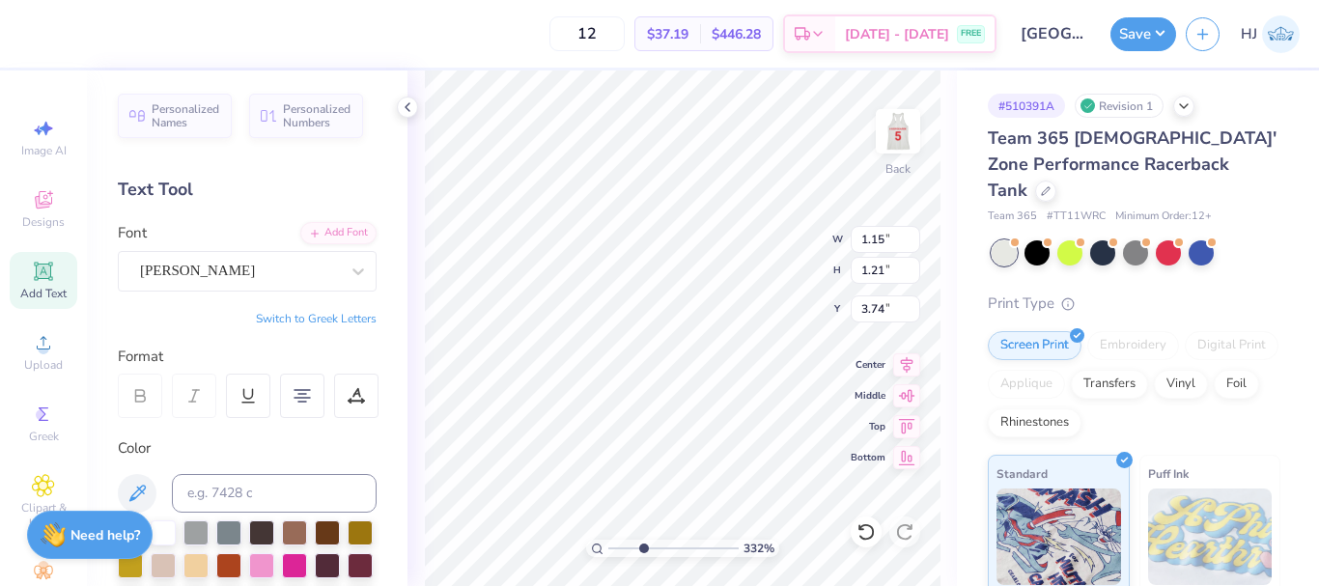
type input "3.32211092047231"
type input "3.07"
type input "3.32211092047231"
type input "11.21"
type input "3.59"
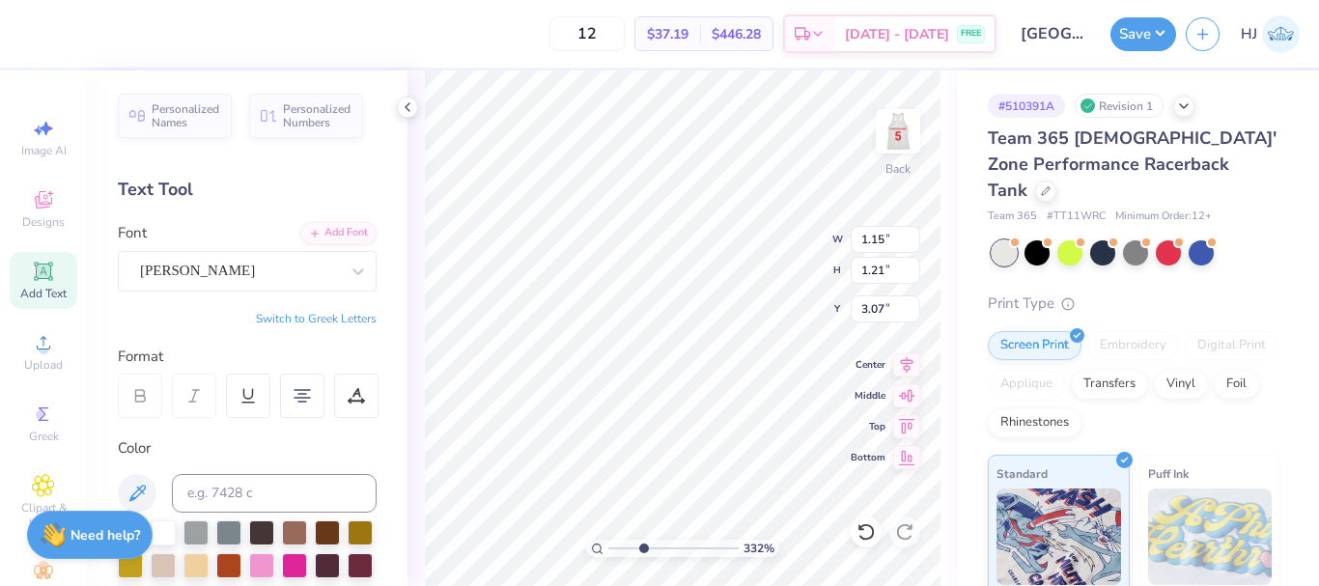
type input "1.55"
type input "3.32211092047231"
type input "0.56"
type input "0.59"
type input "3.69"
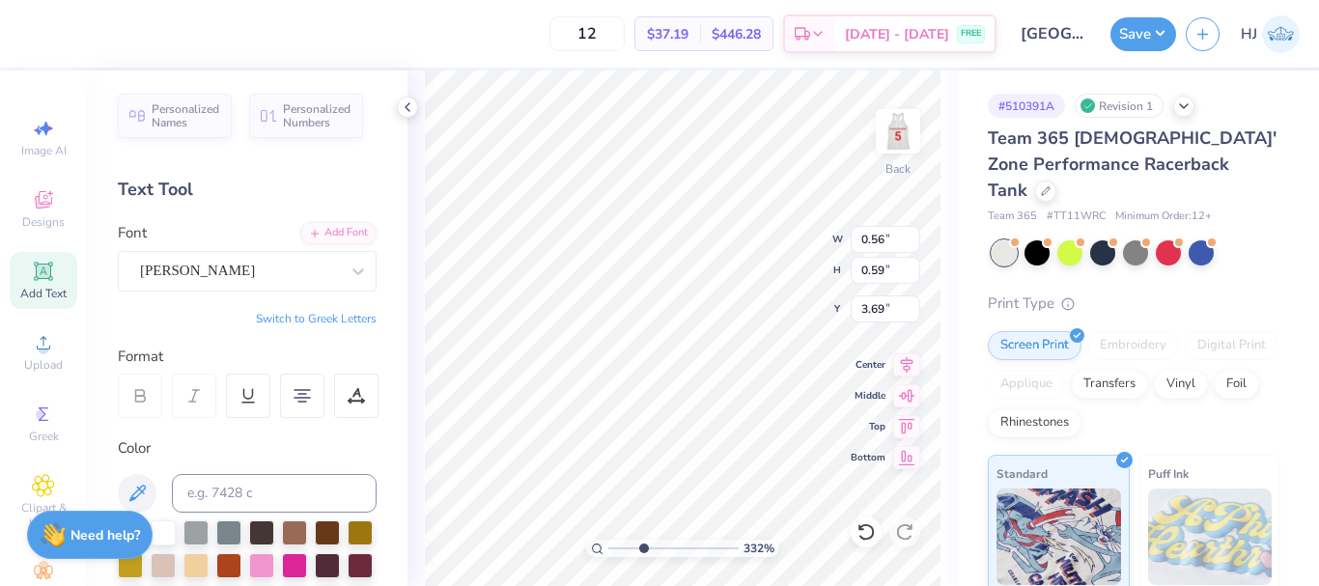
type input "3.32211092047231"
type input "10.61"
type input "1.03"
type input "6.53"
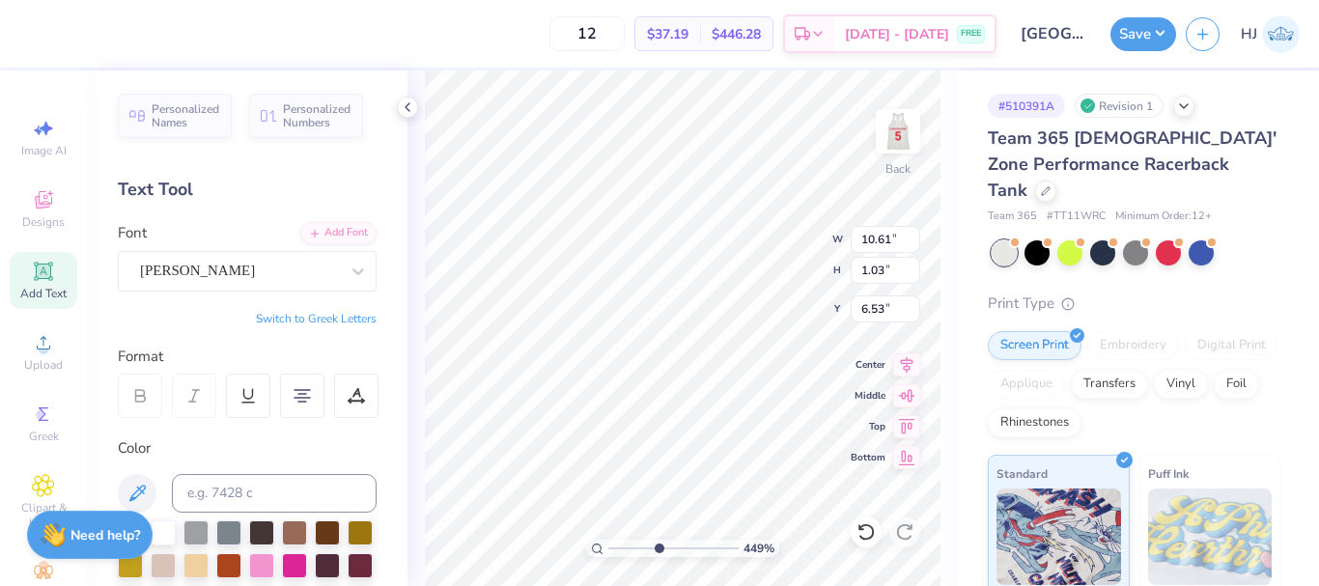
type input "4.48505384214065"
type textarea "A Registered Student Organization of Florida Atlantic"
type input "4.48505384214065"
type input "0.56"
type input "0.59"
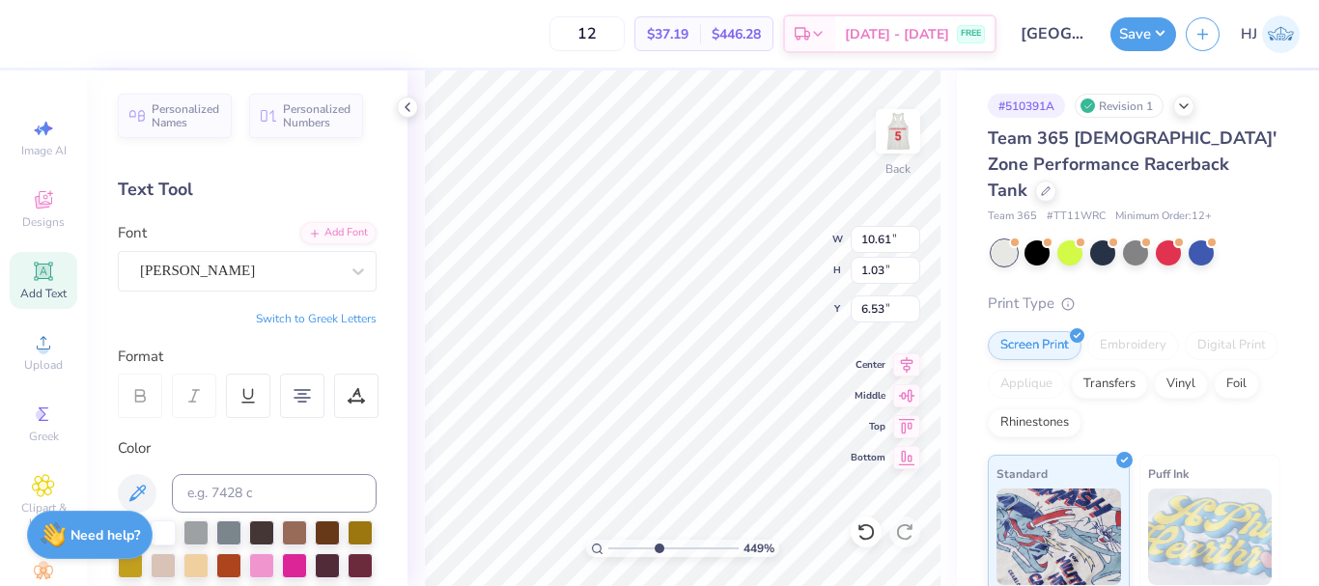
type input "3.44"
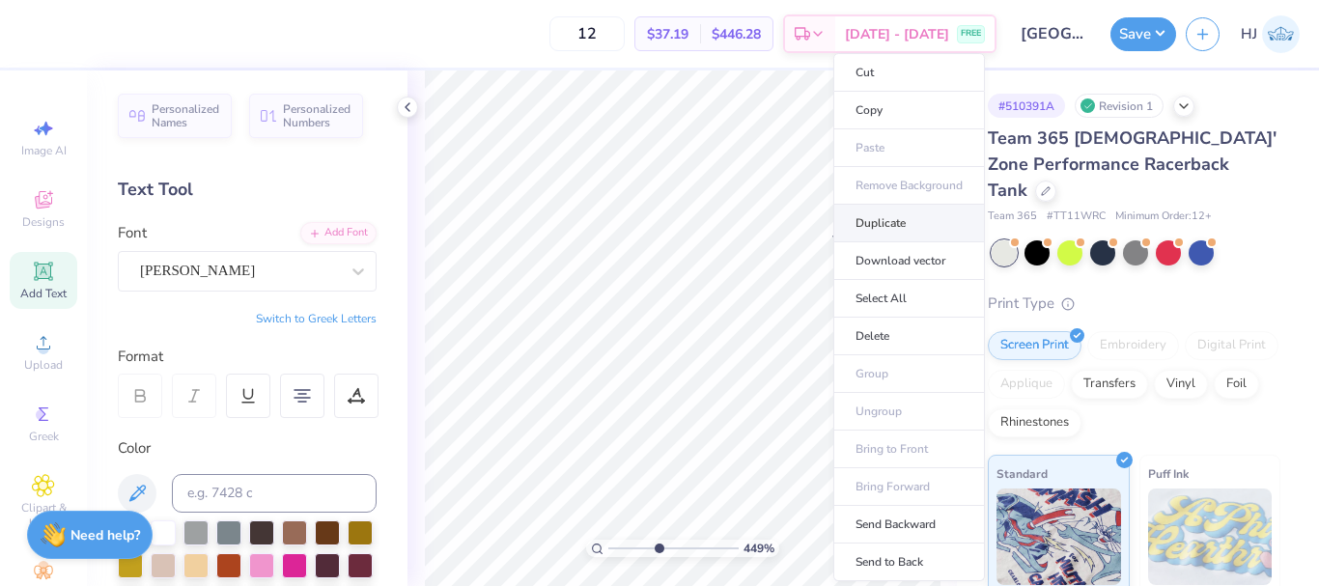
click at [901, 228] on li "Duplicate" at bounding box center [909, 224] width 152 height 38
type input "4.48505384214065"
type input "4.44"
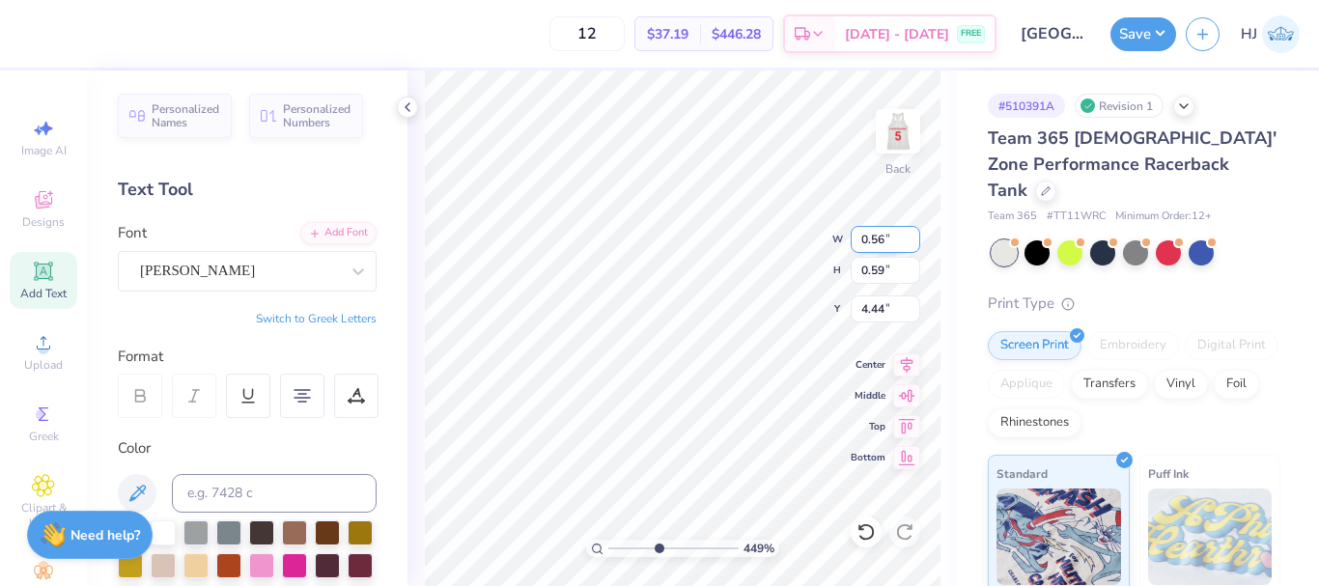
type input "4.48505384214065"
type input "6.96"
type input "8.1747546207744"
type input "0.34"
type input "0.36"
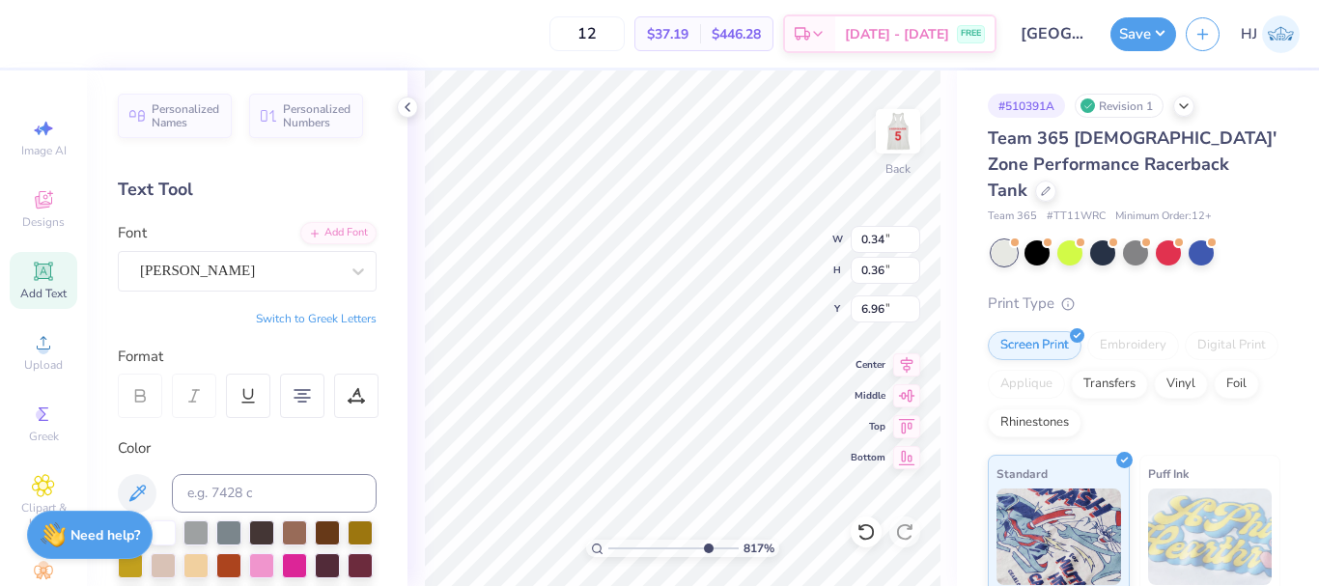
type input "8.1747546207744"
type input "6.99"
type input "8.1747546207744"
type input "0.27"
type input "0.29"
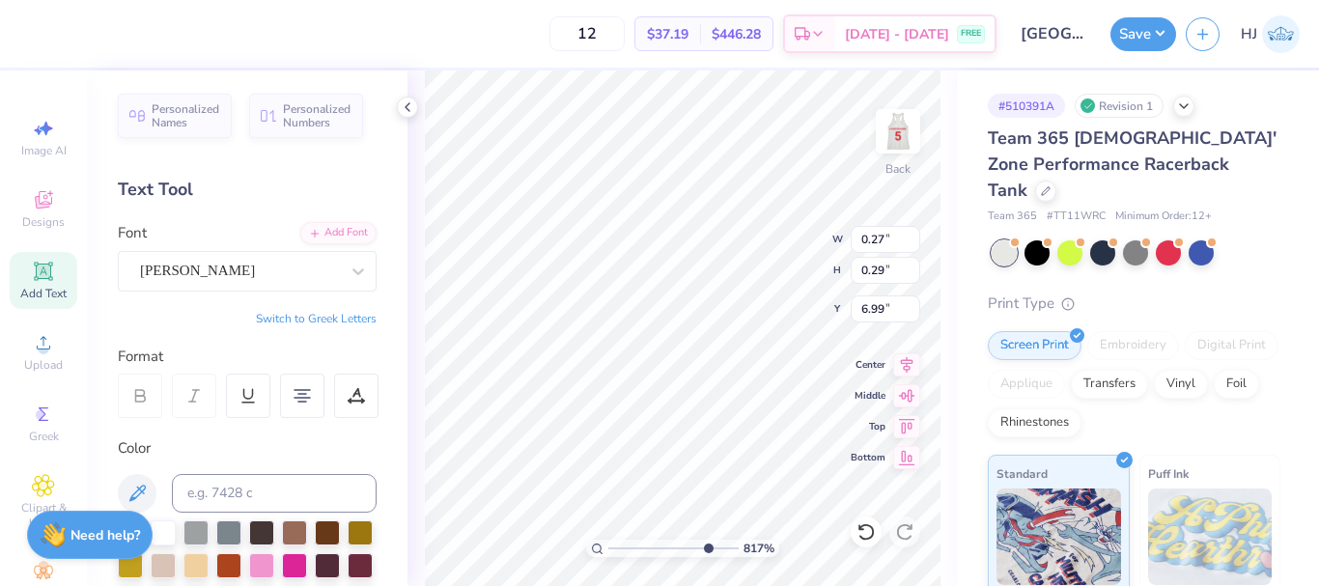
scroll to position [16, 2]
type input "8.1747546207744"
type input "7.04"
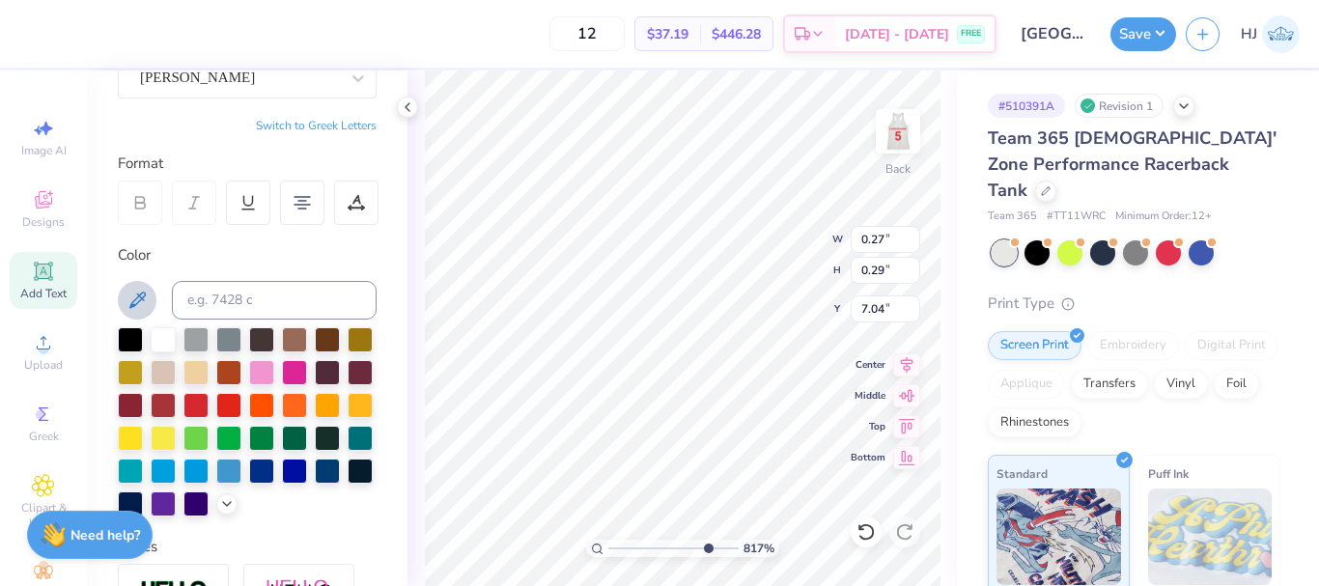
click at [135, 294] on icon at bounding box center [136, 300] width 23 height 23
click at [407, 105] on polyline at bounding box center [407, 107] width 4 height 8
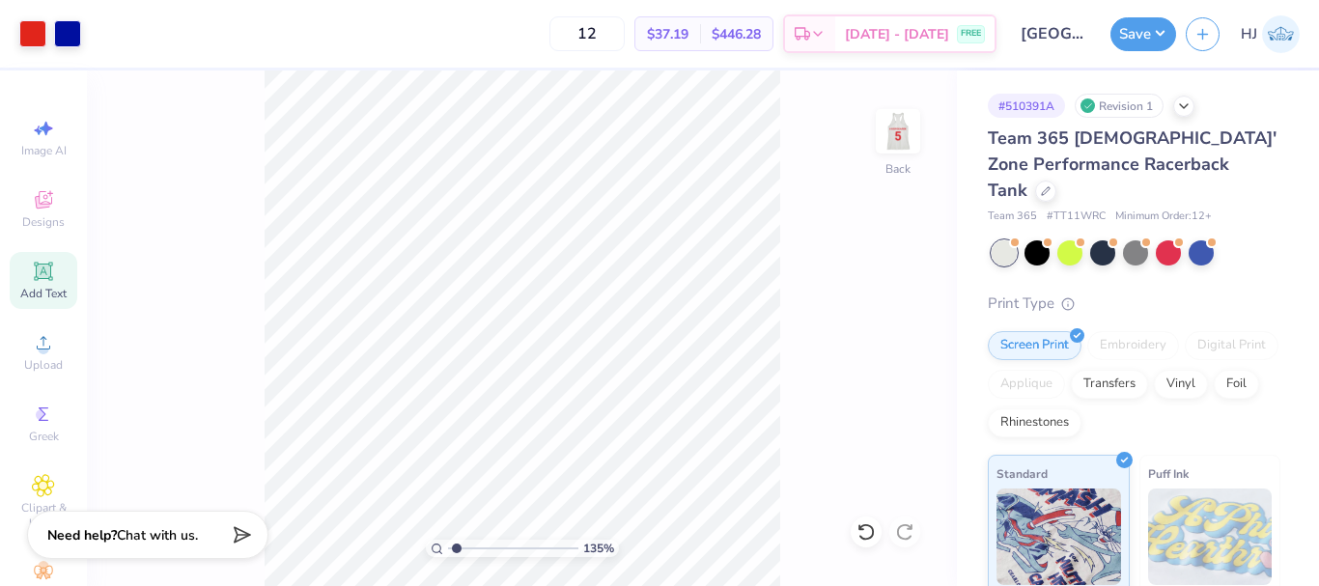
click at [802, 452] on div "135 % Back" at bounding box center [522, 327] width 870 height 515
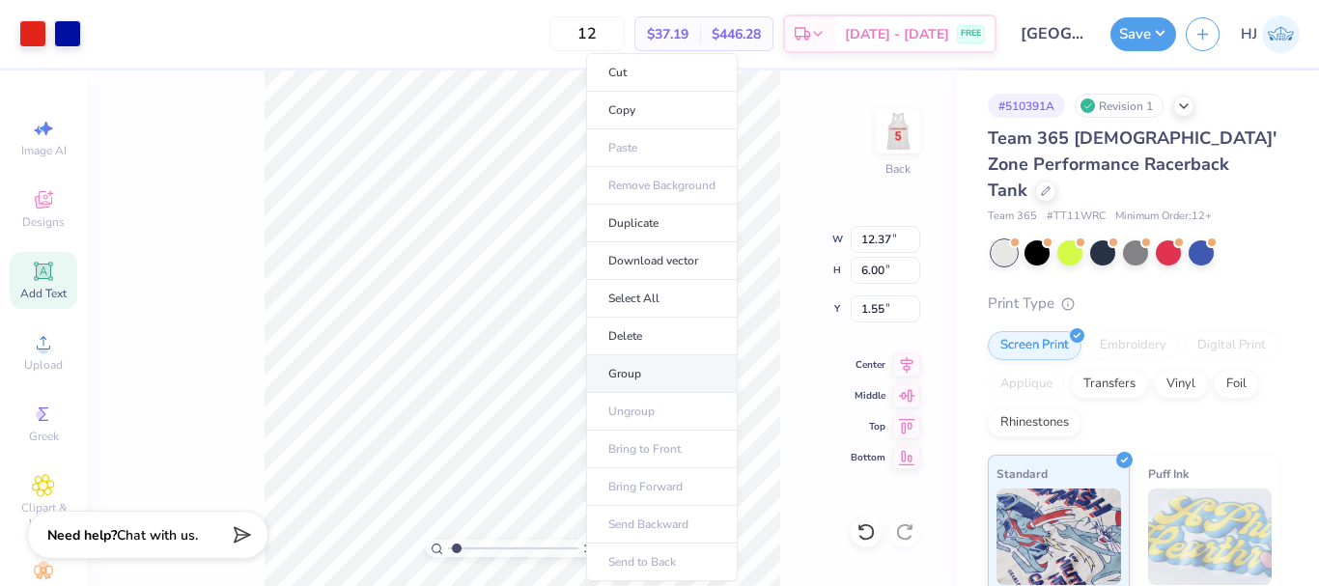
click at [650, 376] on li "Group" at bounding box center [662, 374] width 152 height 38
type input "1.35006143669128"
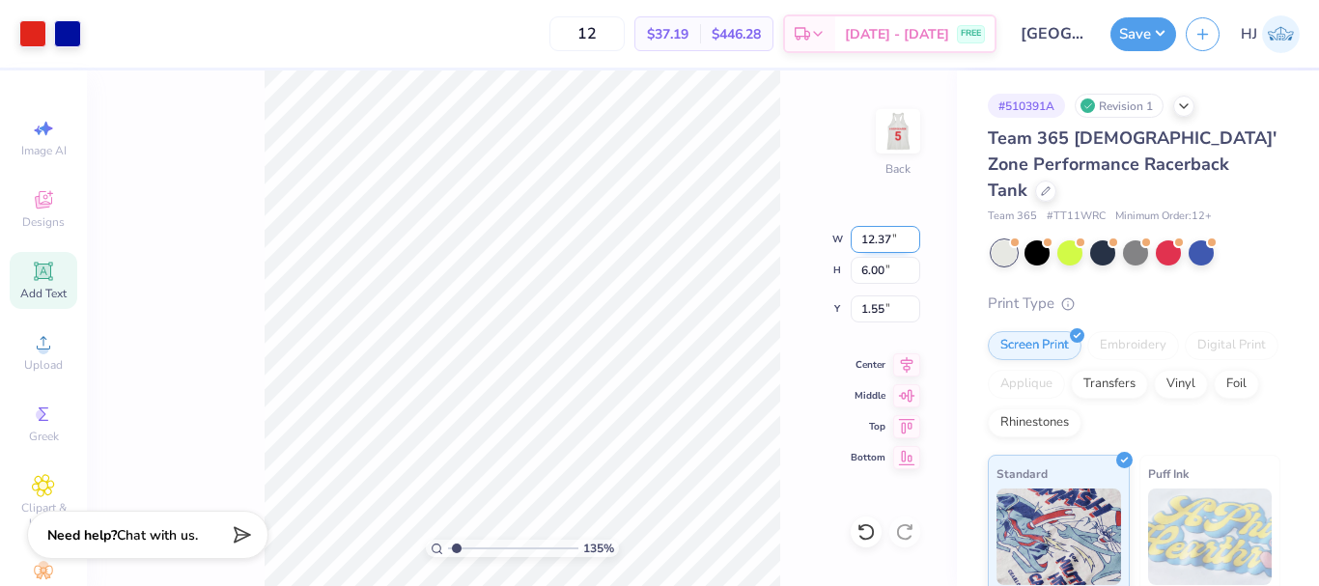
click at [886, 233] on input "12.37" at bounding box center [885, 239] width 70 height 27
type input "12.5"
click at [864, 241] on input "12.5" at bounding box center [885, 239] width 70 height 27
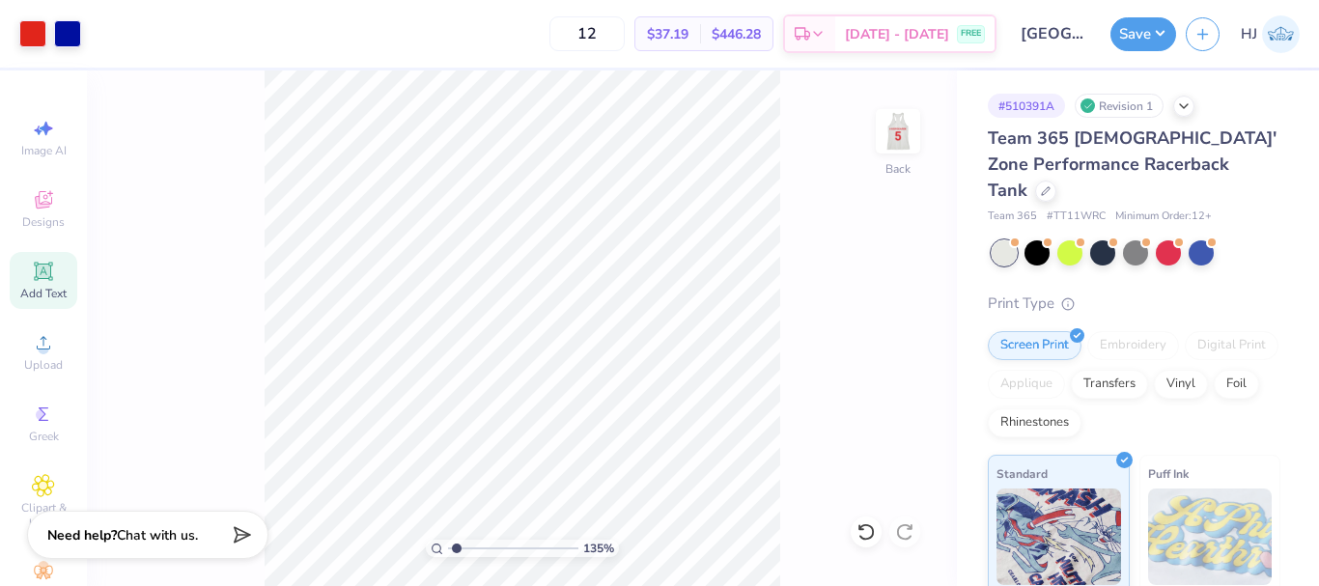
type input "1.35006143669128"
click at [883, 232] on input "12.37" at bounding box center [885, 239] width 70 height 27
type input "12.5"
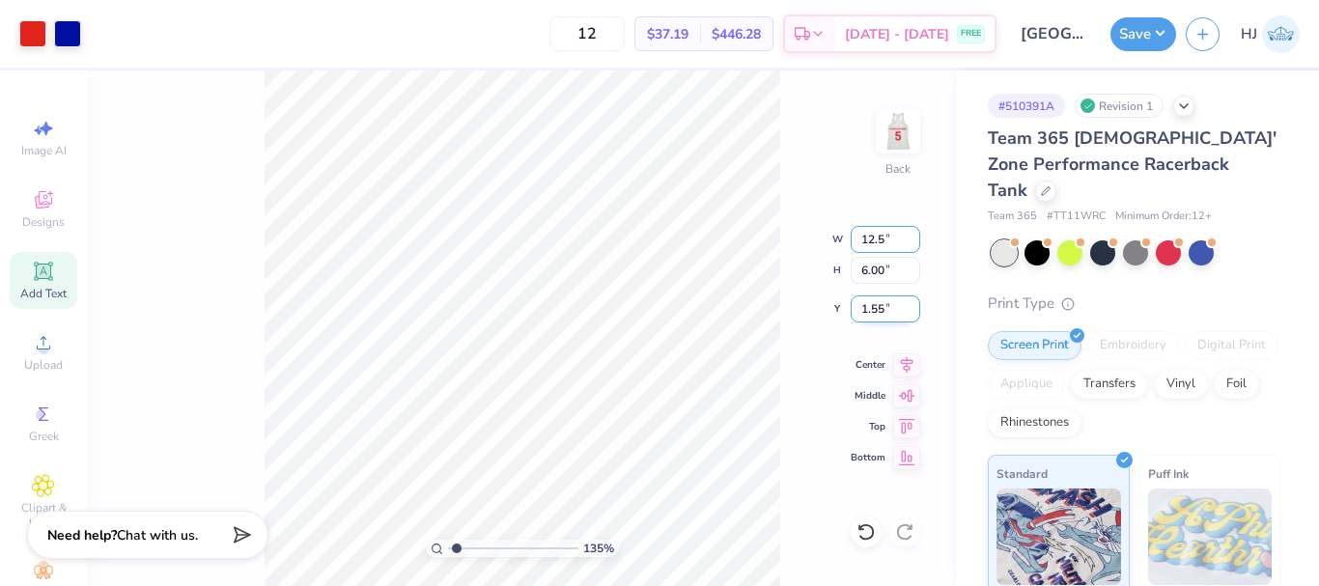
type input "1.35006143669128"
type input "12.50"
type input "6.06"
type input "1.52"
click at [881, 308] on input "1.52" at bounding box center [885, 308] width 70 height 27
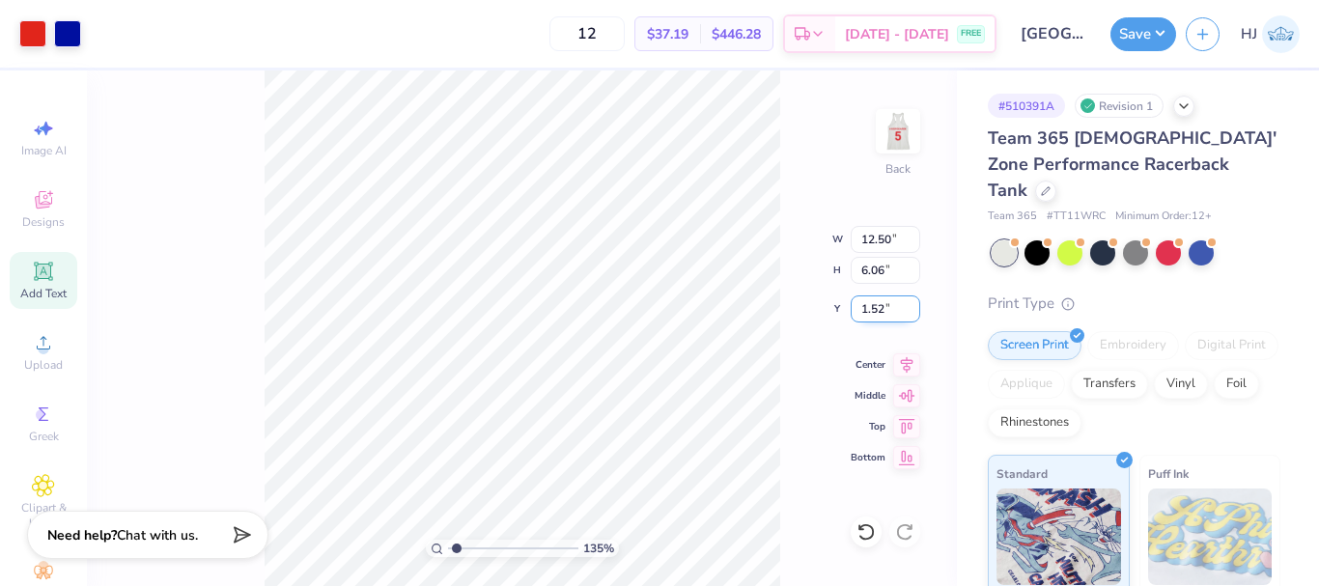
click at [881, 308] on input "1.52" at bounding box center [885, 308] width 70 height 27
type input "1.35006143669128"
click at [886, 320] on input "1.52" at bounding box center [885, 308] width 70 height 27
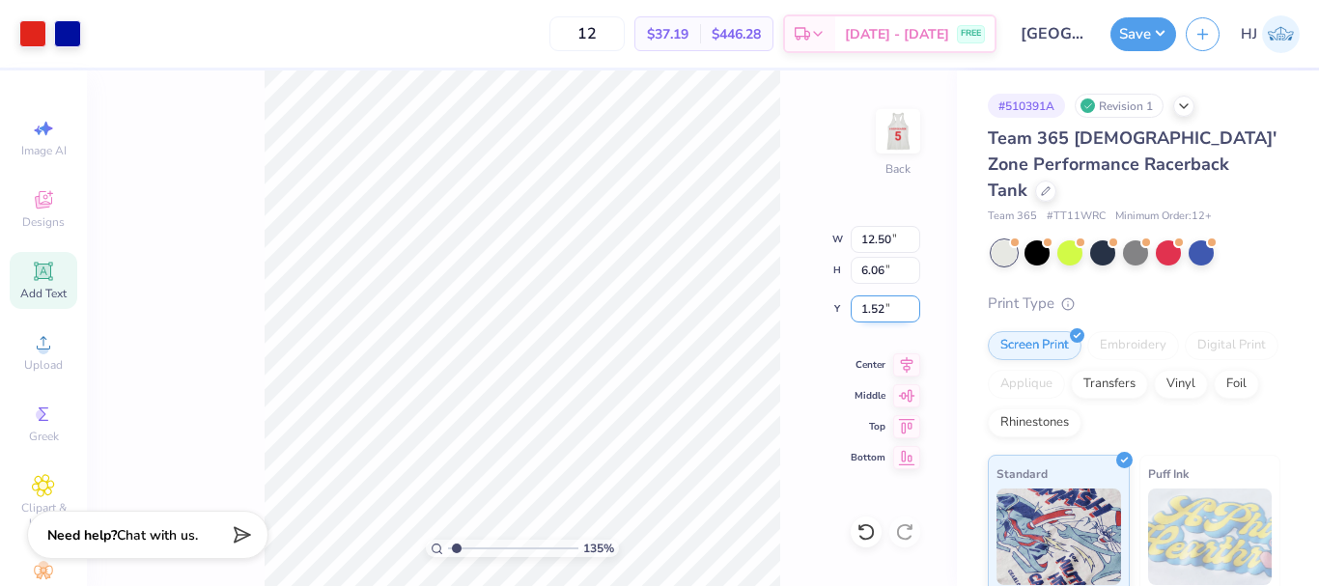
click at [886, 320] on input "1.52" at bounding box center [885, 308] width 70 height 27
type input "2"
type input "1.35006143669128"
type input "2.00"
type input "1.35006143669128"
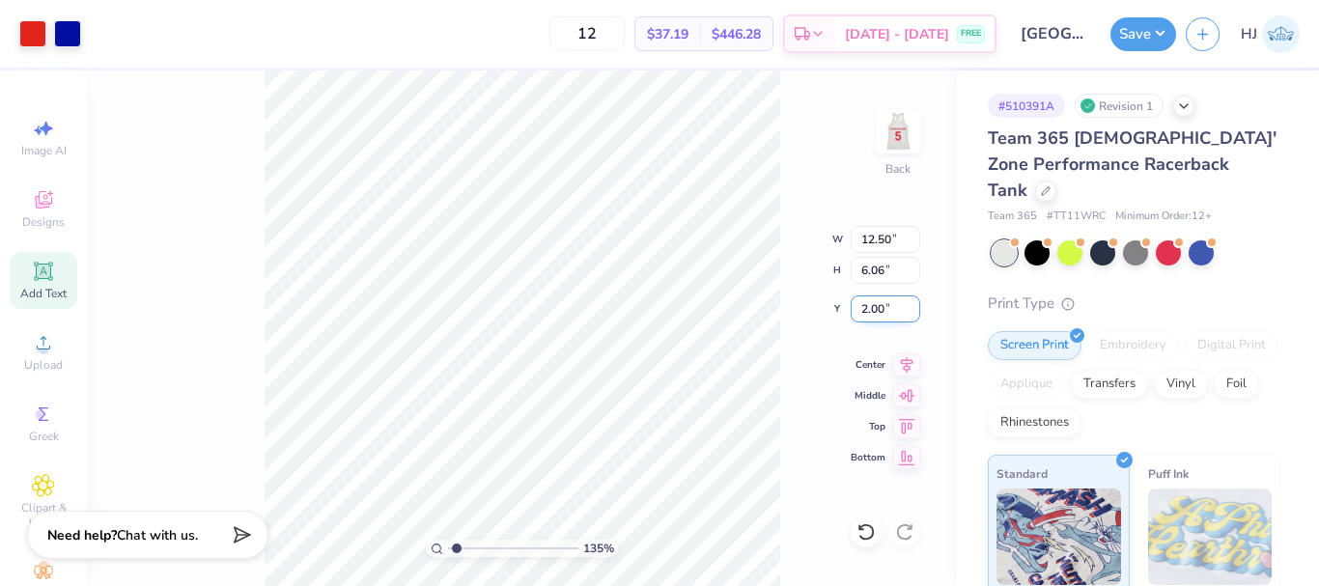
click at [883, 307] on input "2.00" at bounding box center [885, 308] width 70 height 27
type input "1"
type input "1.35006143669128"
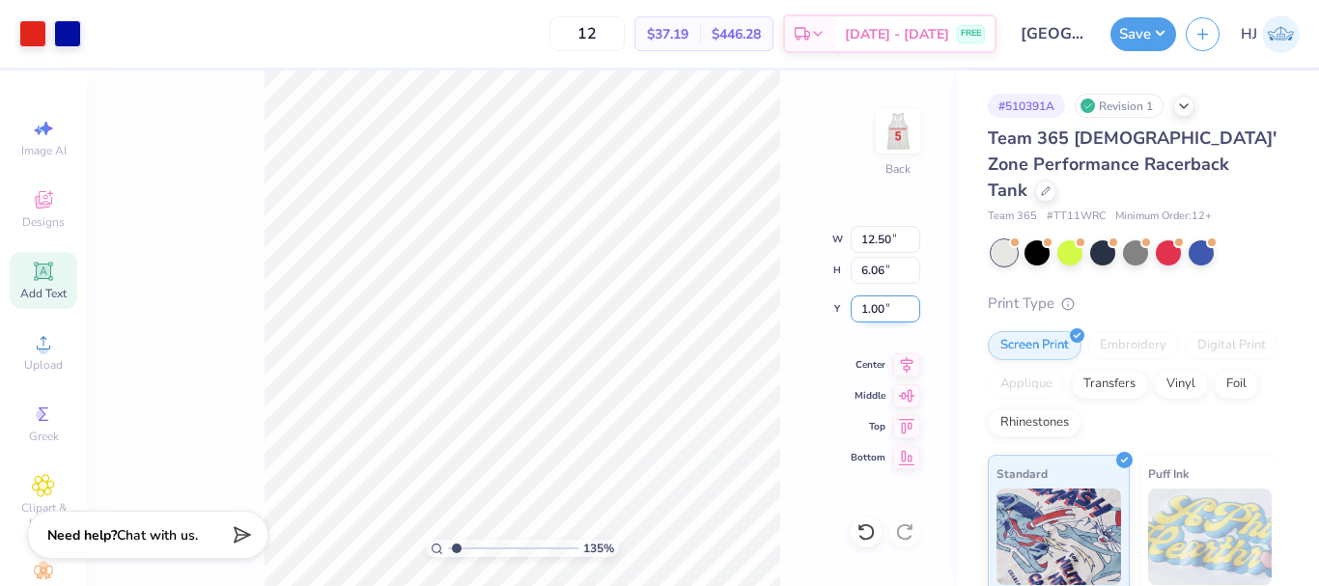
click at [894, 309] on input "1.00" at bounding box center [885, 308] width 70 height 27
type input "1.5"
type input "1.35006143669128"
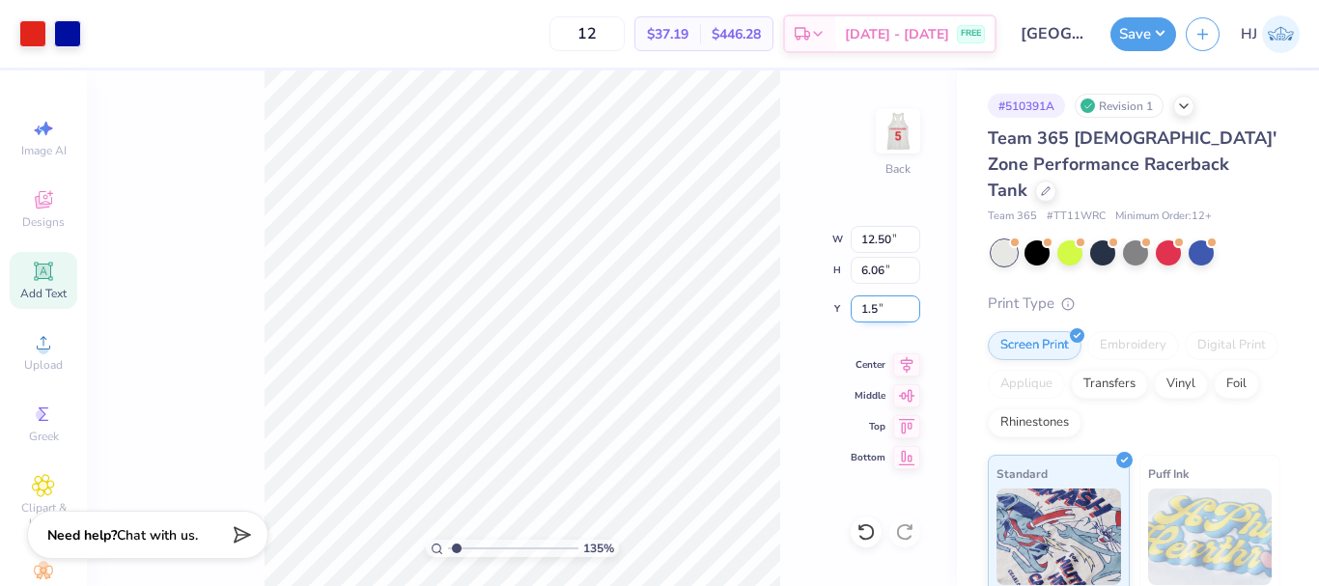
type input "1.50"
click at [879, 125] on img at bounding box center [897, 131] width 77 height 77
click at [905, 134] on img at bounding box center [897, 131] width 77 height 77
type input "2.22643191709162"
type input "10.72"
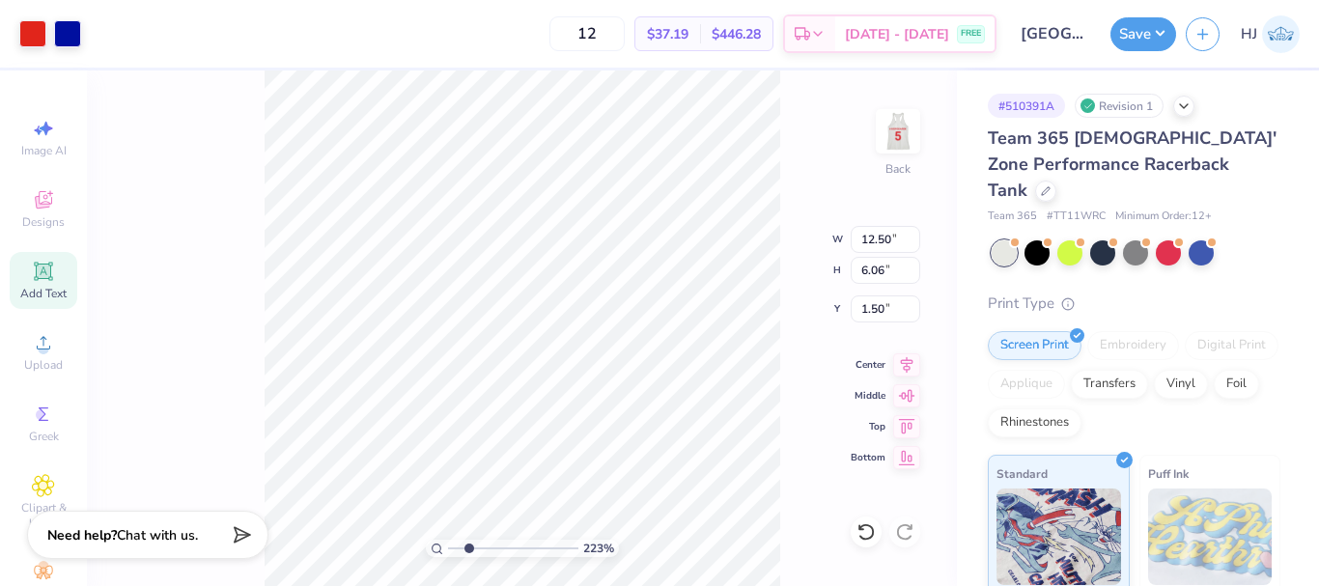
type input "1.04"
type input "6.53"
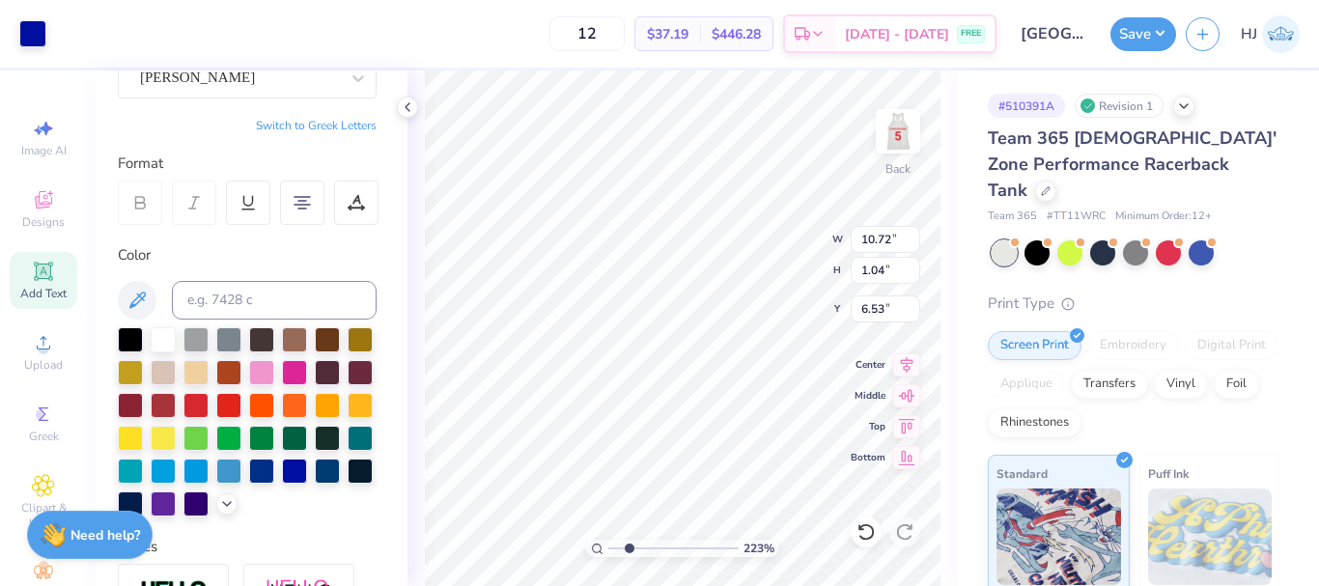
scroll to position [16, 2]
type input "2.22643191709162"
type textarea "A registered student organisation of Florida Atlantic University"
type input "2.22643191709162"
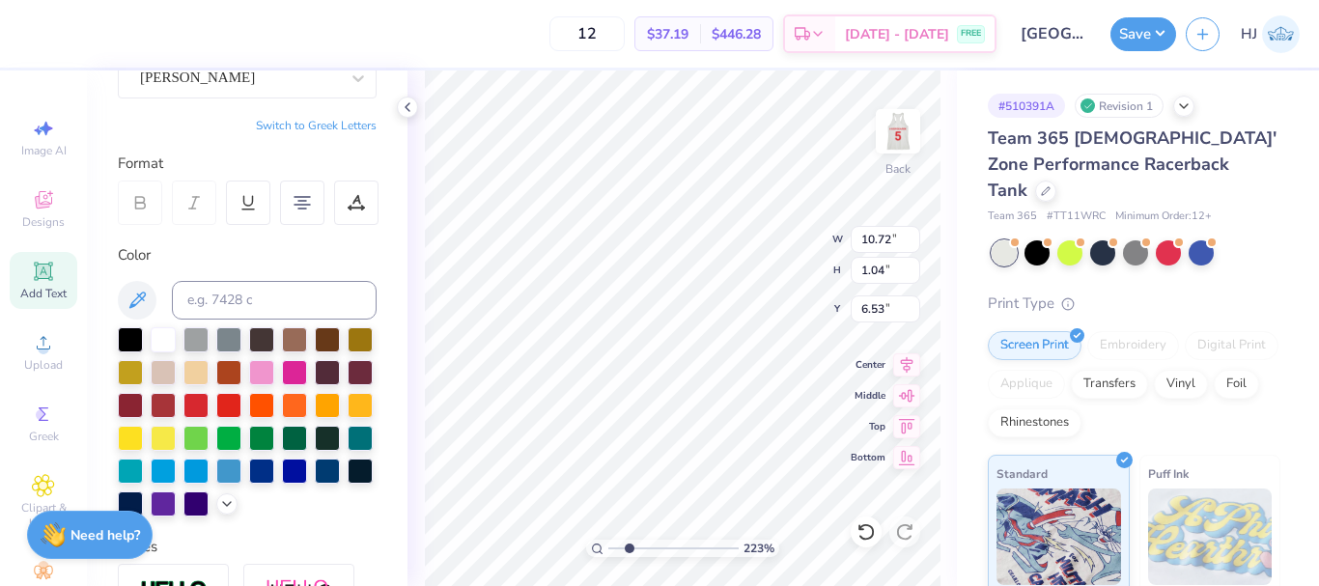
type input "14.92"
type input "0.39"
type input "6.85"
type input "2.22643191709162"
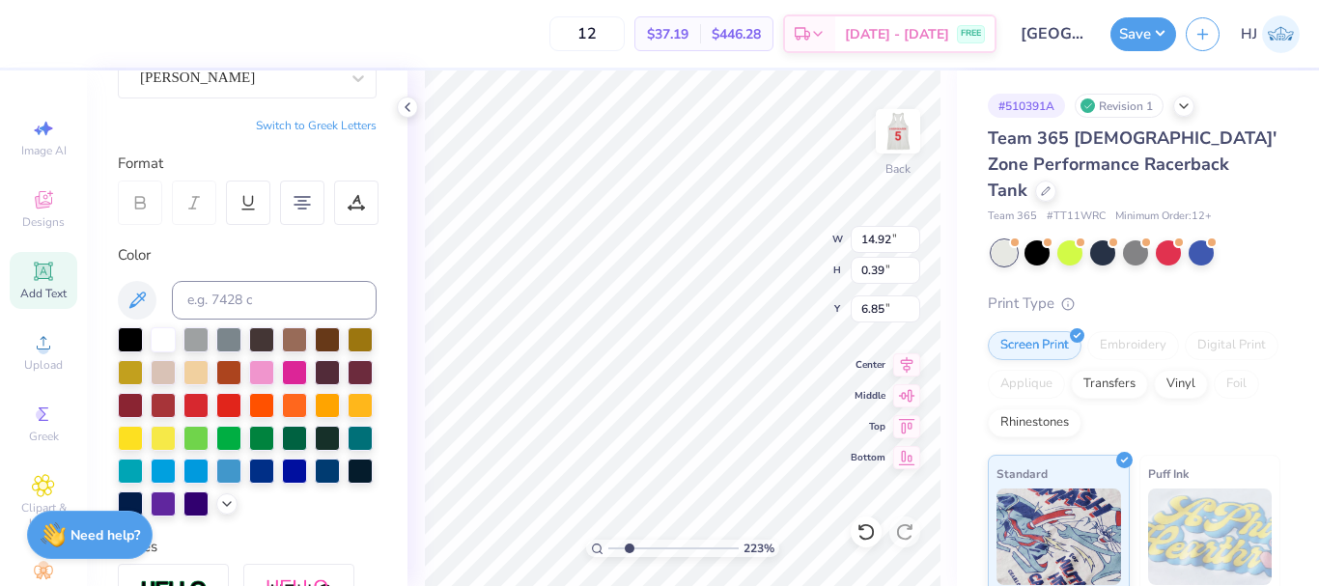
type textarea "A registered student organisation of Florida Atlantic University"
type input "2.22643191709162"
type input "7.87"
type input "0.86"
type input "6.62"
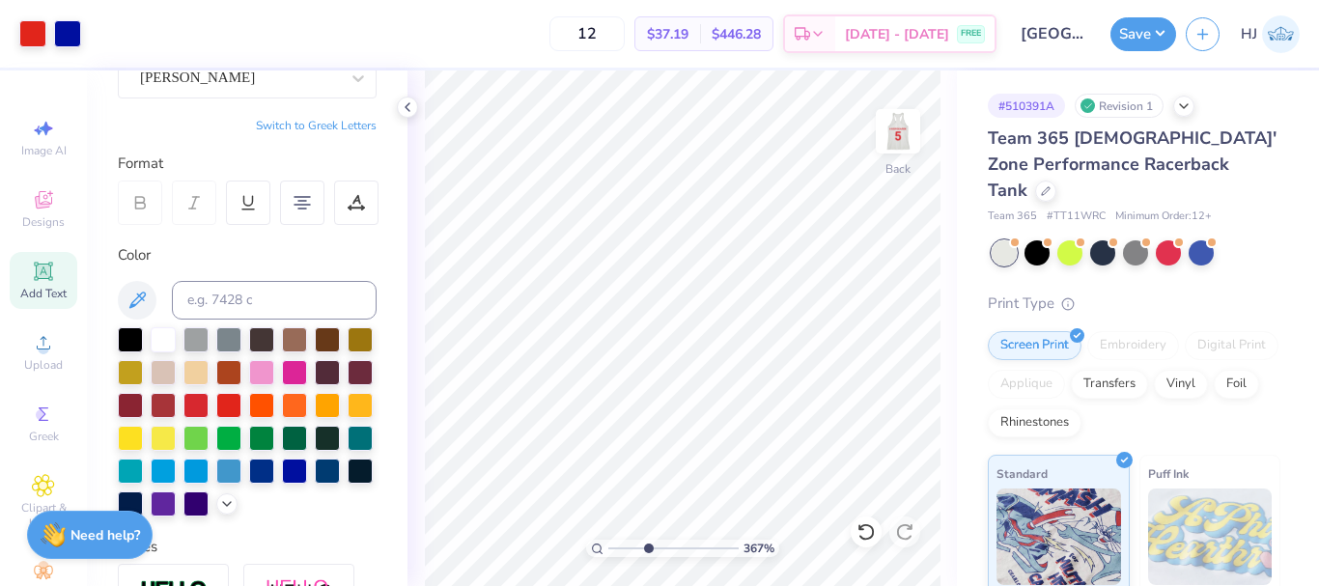
type input "6.05509823375817"
type input "6.99"
click at [624, 549] on input "range" at bounding box center [673, 548] width 130 height 17
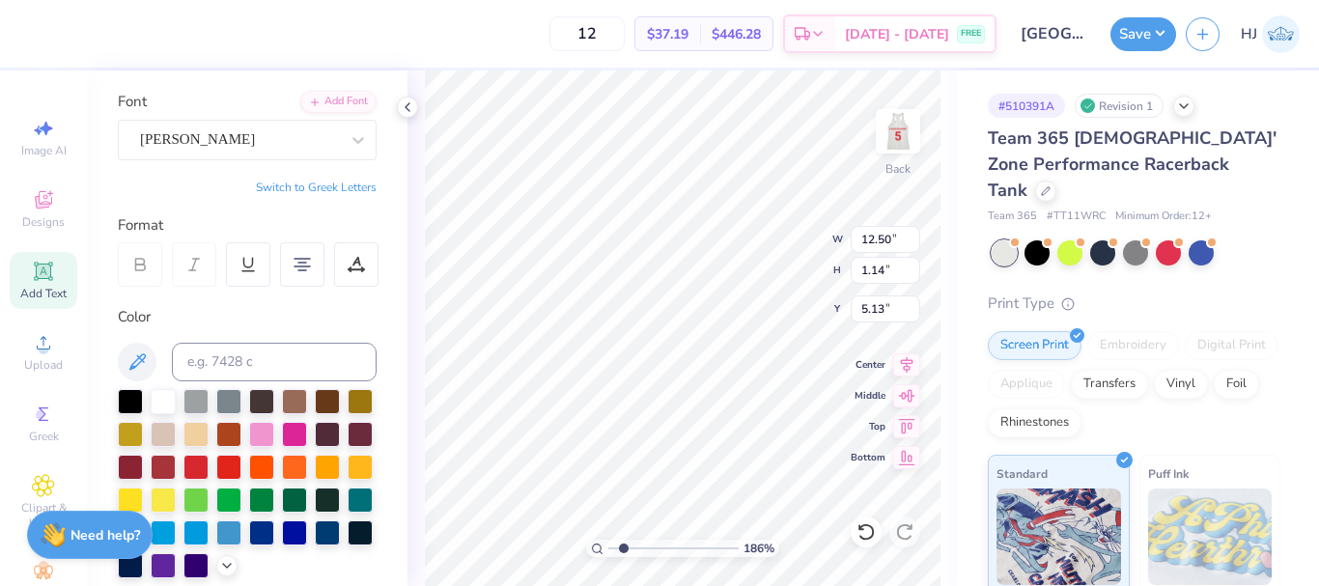
scroll to position [97, 0]
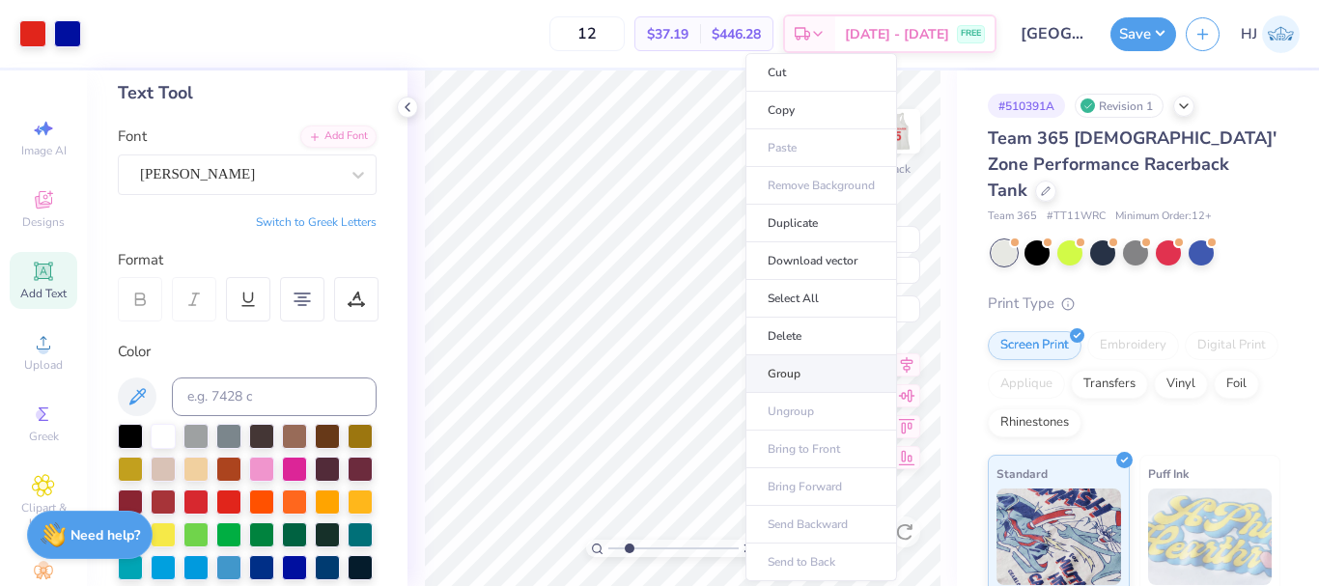
click at [809, 380] on li "Group" at bounding box center [821, 374] width 152 height 38
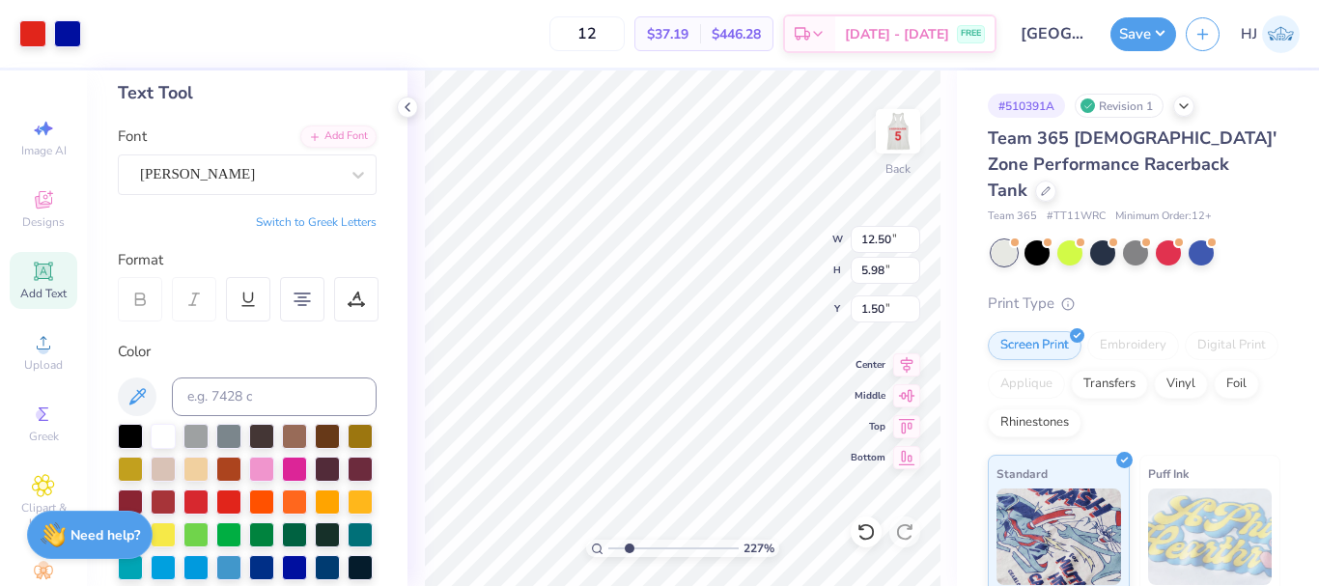
type input "2.27203647403314"
type input "7.87"
type input "0.86"
type input "6.62"
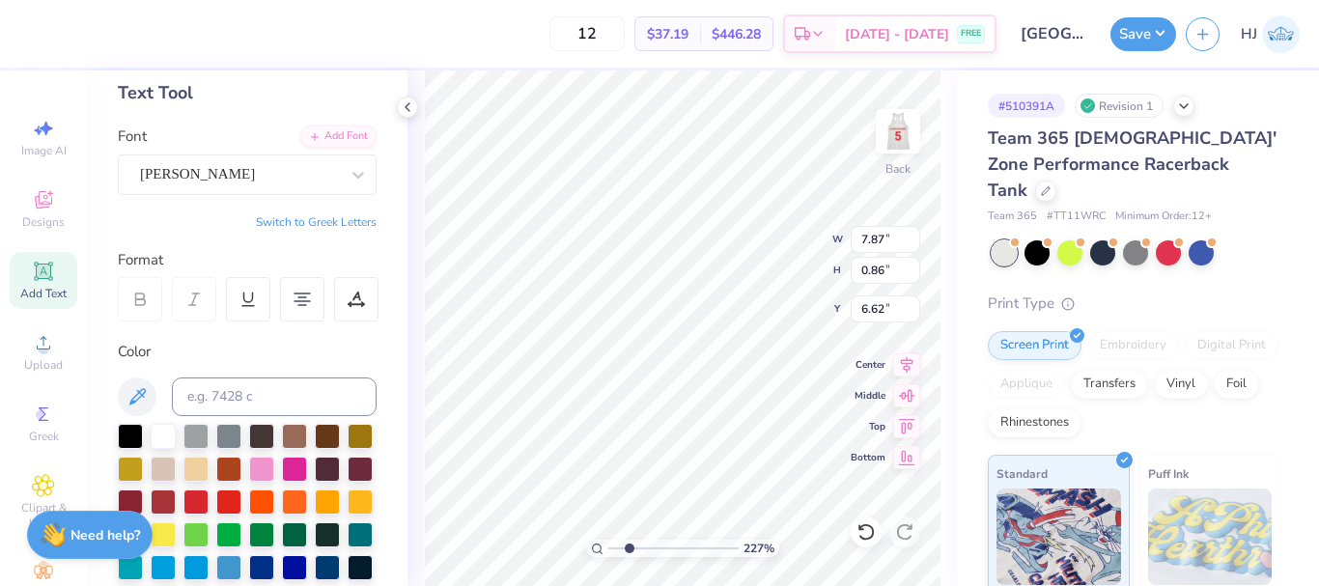
type input "2.27203647403314"
type textarea "A egistered student organisation of Florida Atlantic University"
type input "2.27203647403314"
type textarea "A Registered student organisation of Florida Atlantic University"
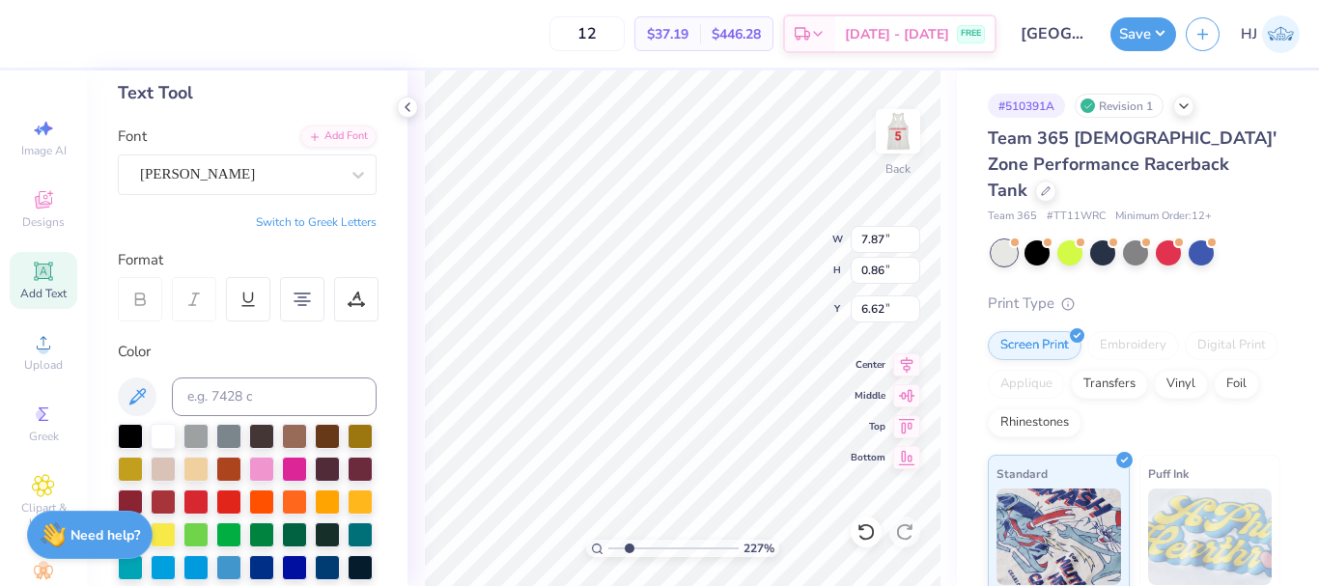
type input "2.27203647403314"
type textarea "A Registered tudent organisation of Florida Atlantic University"
type input "2.27203647403314"
type textarea "A Registered Student organisation of Florida Atlantic University"
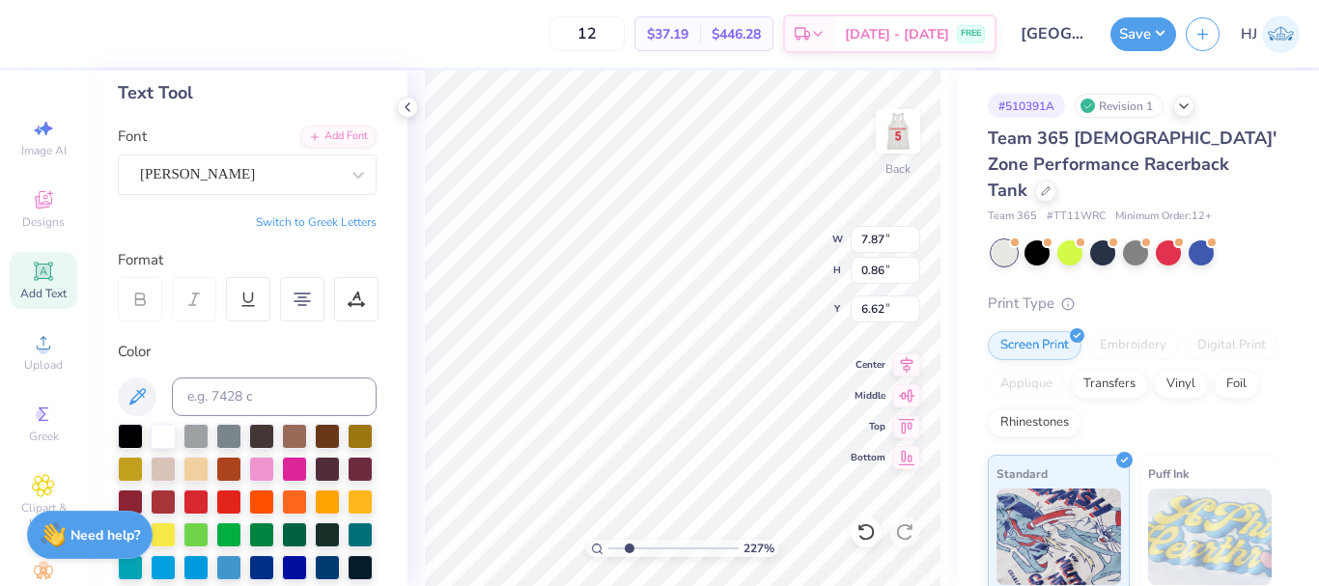
type input "2.27203647403314"
type textarea "A Registered Student rganisation of Florida Atlantic University"
type input "2.27203647403314"
type textarea "A Registered Student Organisation of Florida Atlantic University"
type input "2.27203647403314"
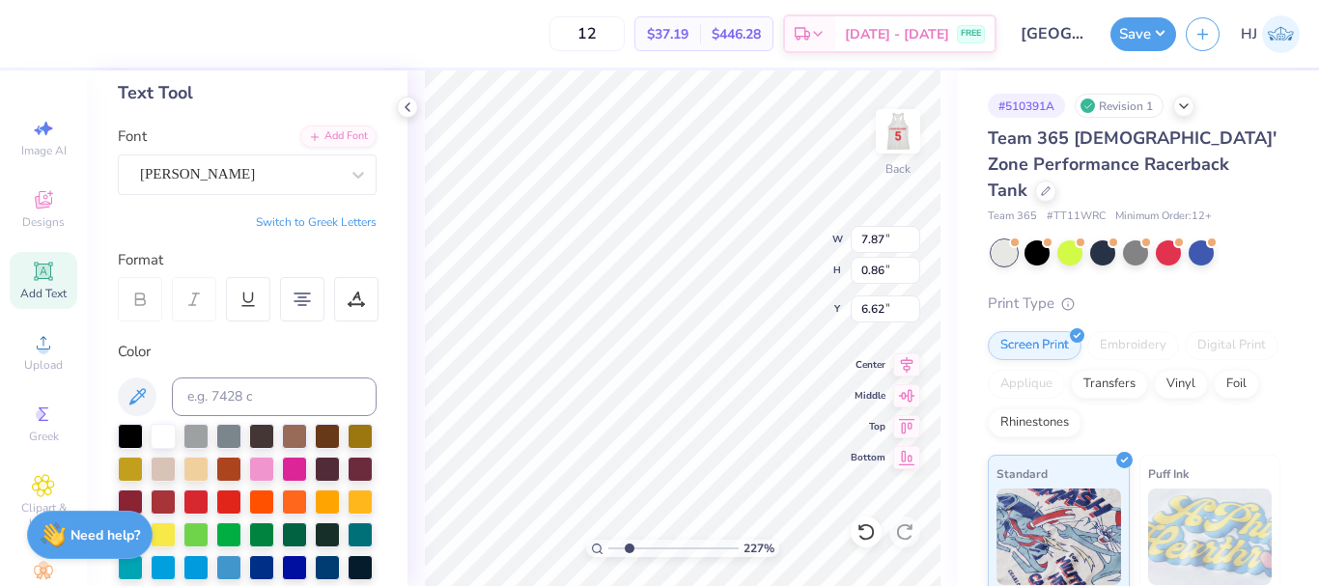
type input "8.07"
click at [625, 545] on input "range" at bounding box center [673, 548] width 130 height 17
type input "1.93"
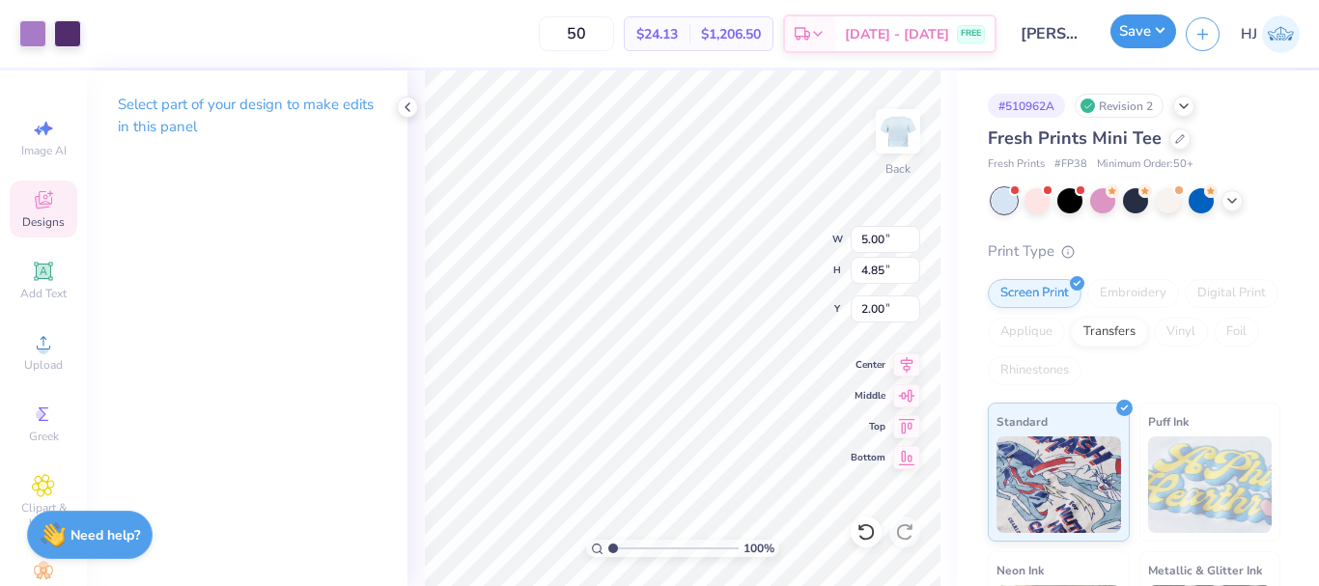
click at [1155, 37] on button "Save" at bounding box center [1143, 31] width 66 height 34
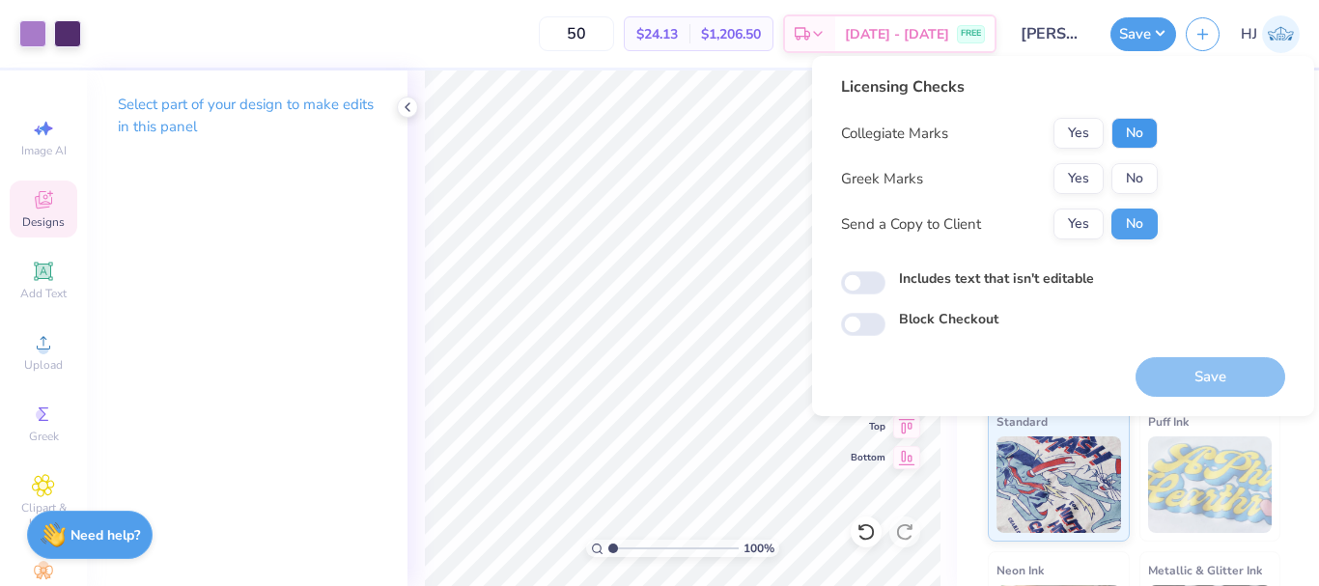
click at [1128, 135] on button "No" at bounding box center [1134, 133] width 46 height 31
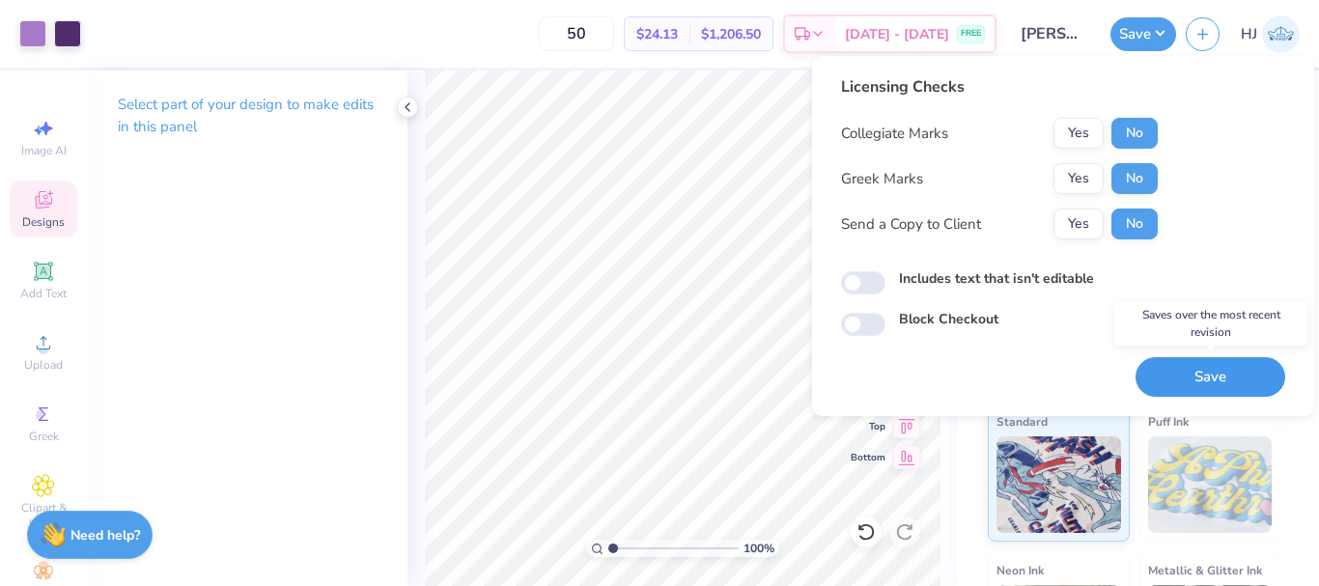
click at [1183, 378] on button "Save" at bounding box center [1210, 377] width 150 height 40
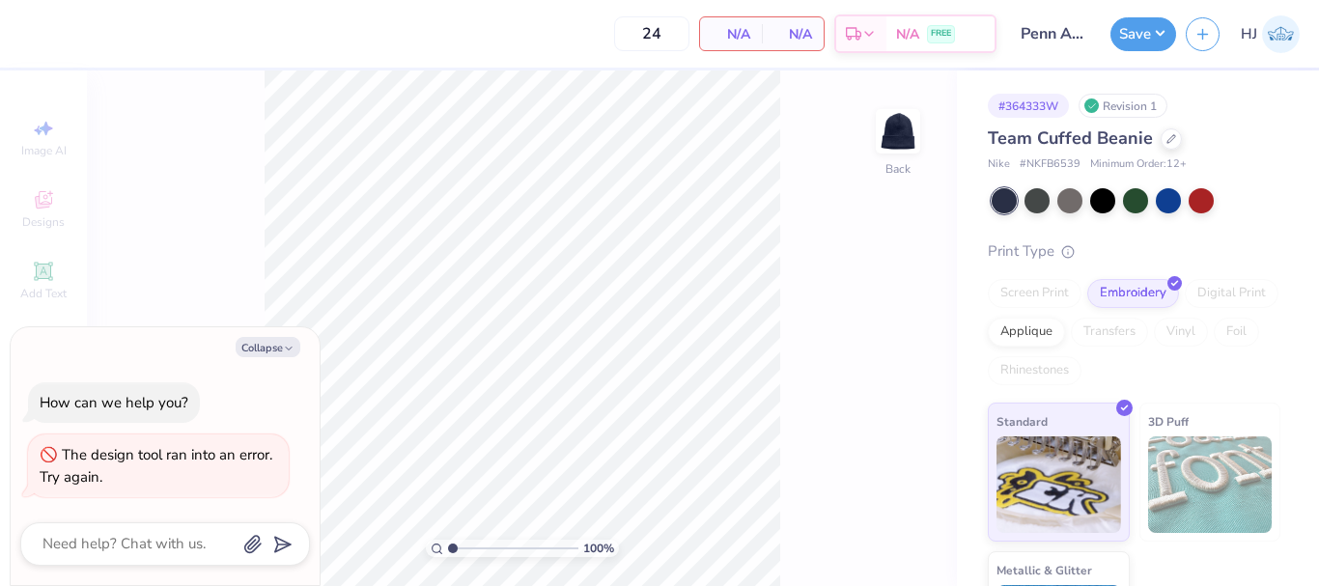
type textarea "x"
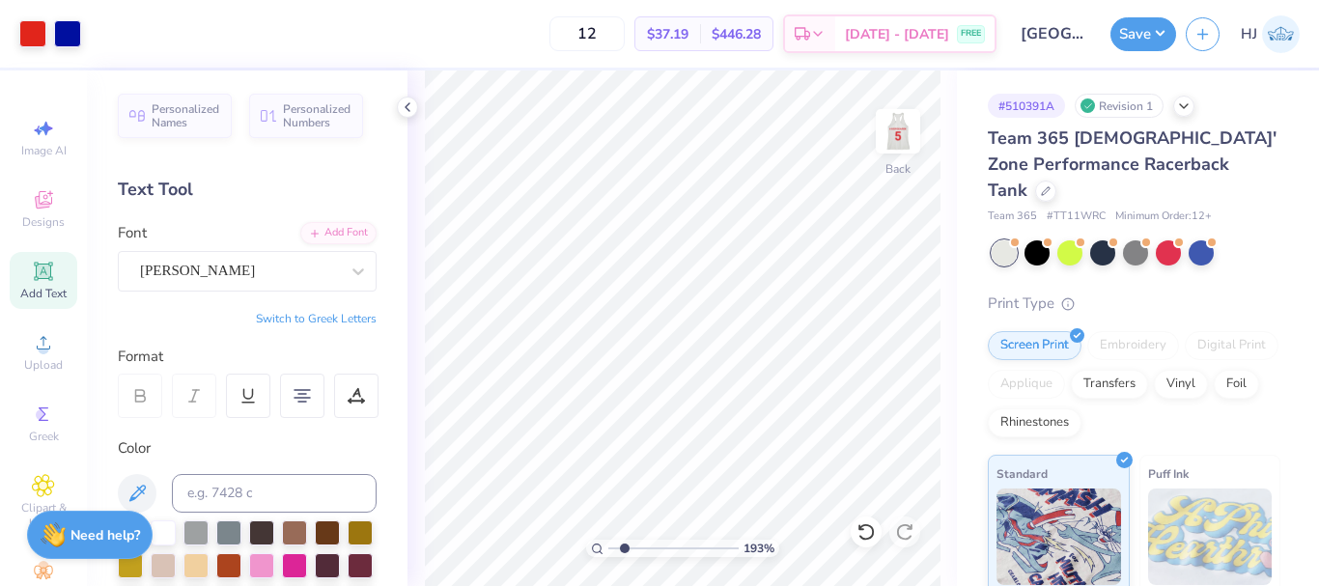
scroll to position [97, 0]
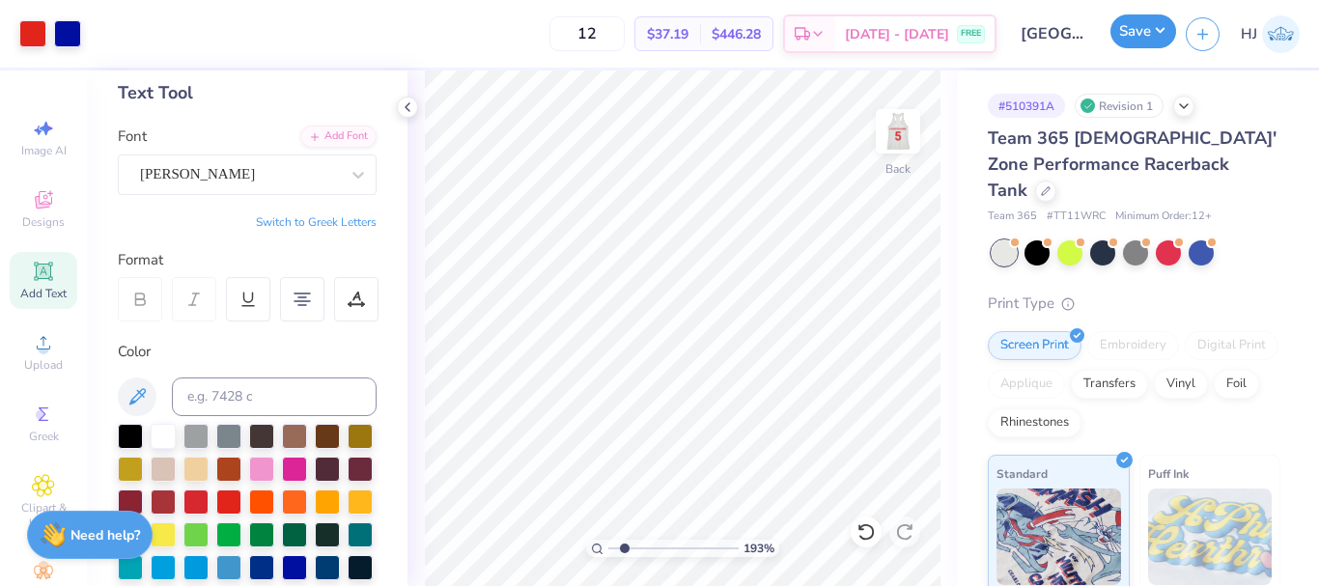
click at [1158, 39] on button "Save" at bounding box center [1143, 31] width 66 height 34
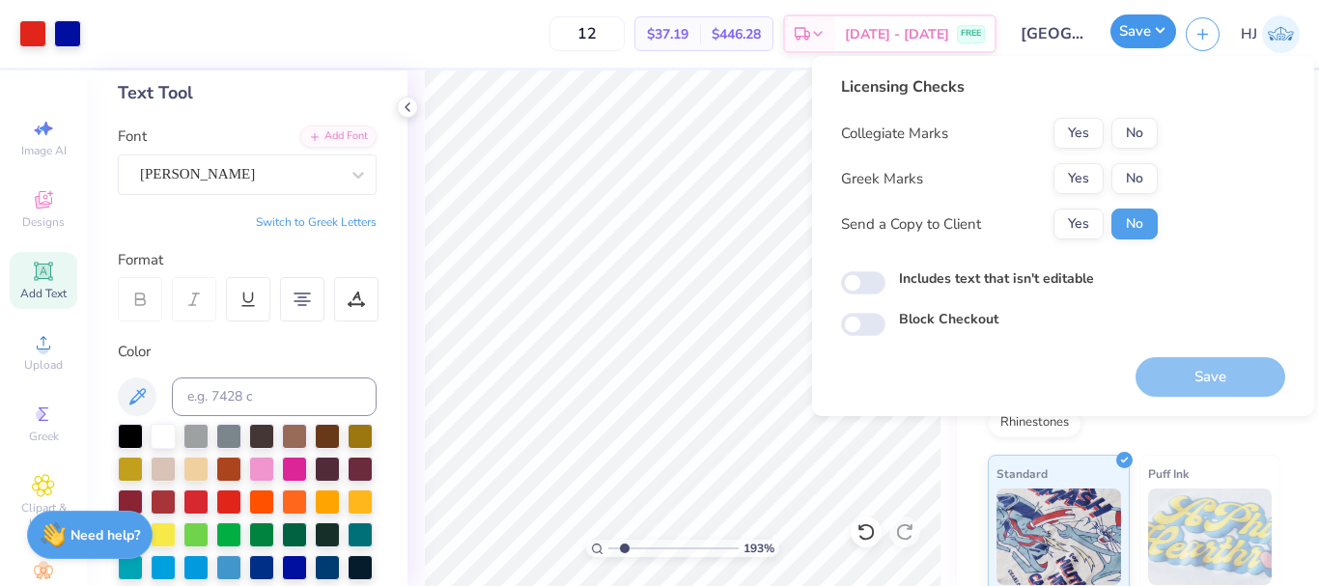
click at [1163, 30] on button "Save" at bounding box center [1143, 31] width 66 height 34
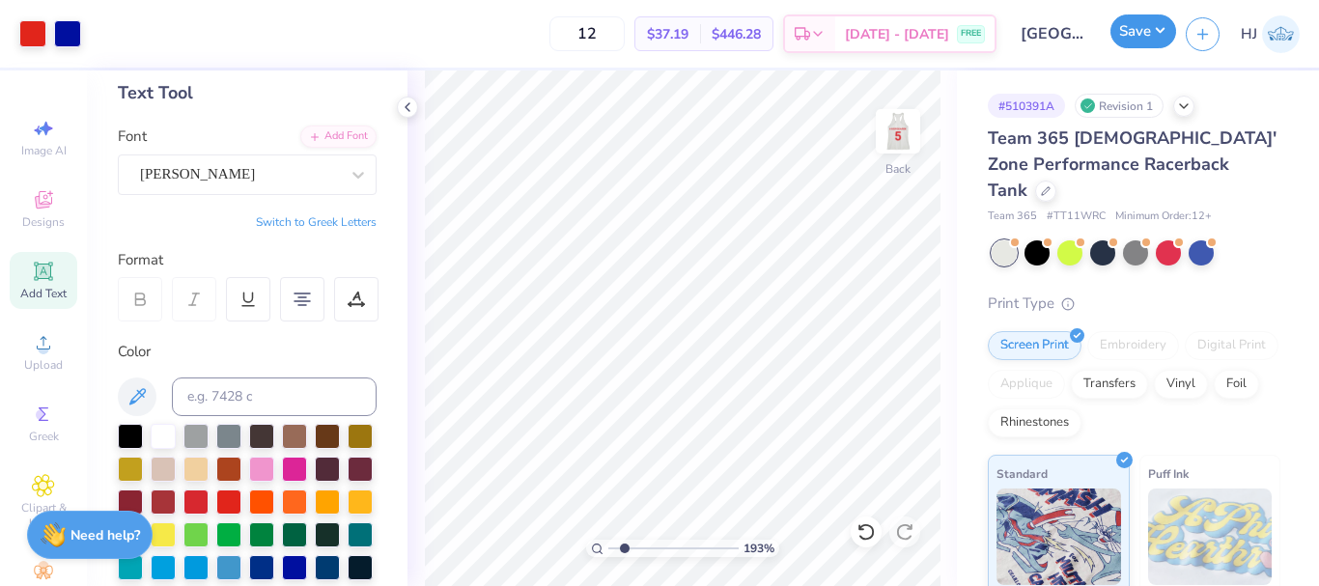
click at [1153, 27] on button "Save" at bounding box center [1143, 31] width 66 height 34
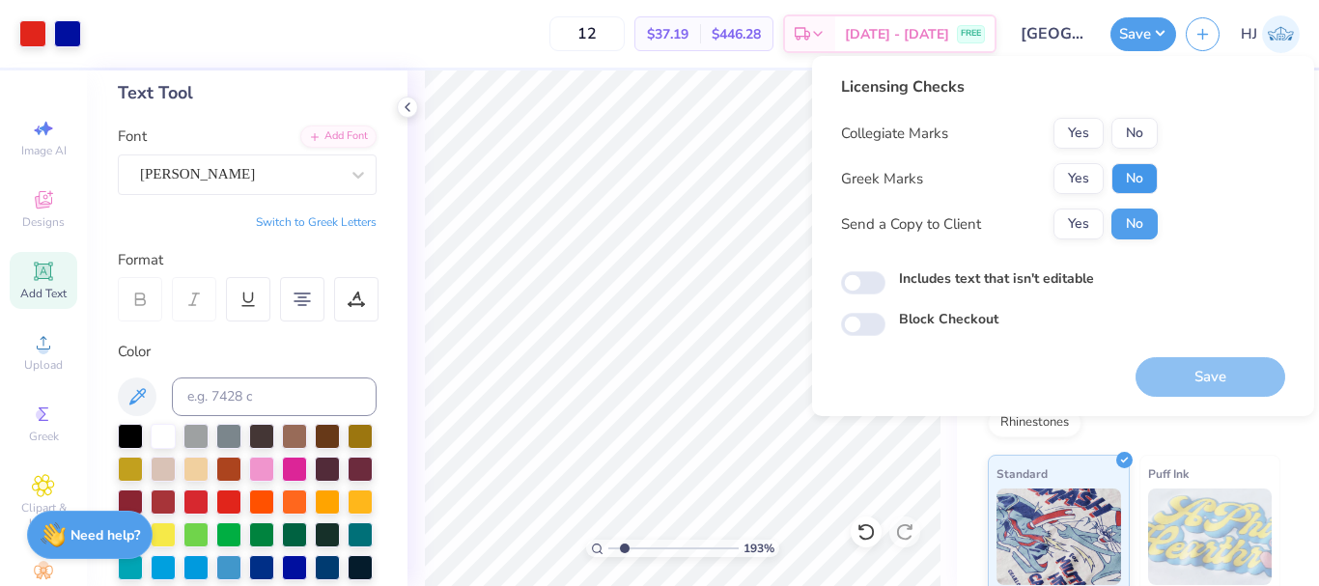
click at [1134, 176] on button "No" at bounding box center [1134, 178] width 46 height 31
click at [1072, 129] on button "Yes" at bounding box center [1078, 133] width 50 height 31
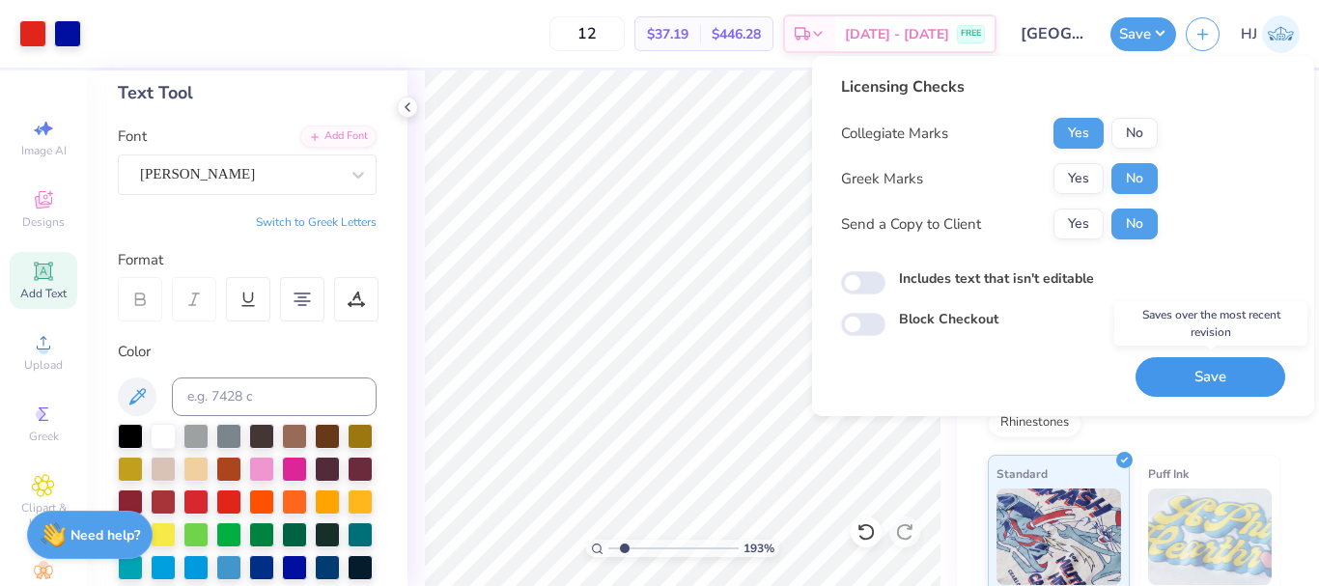
click at [1225, 383] on button "Save" at bounding box center [1210, 377] width 150 height 40
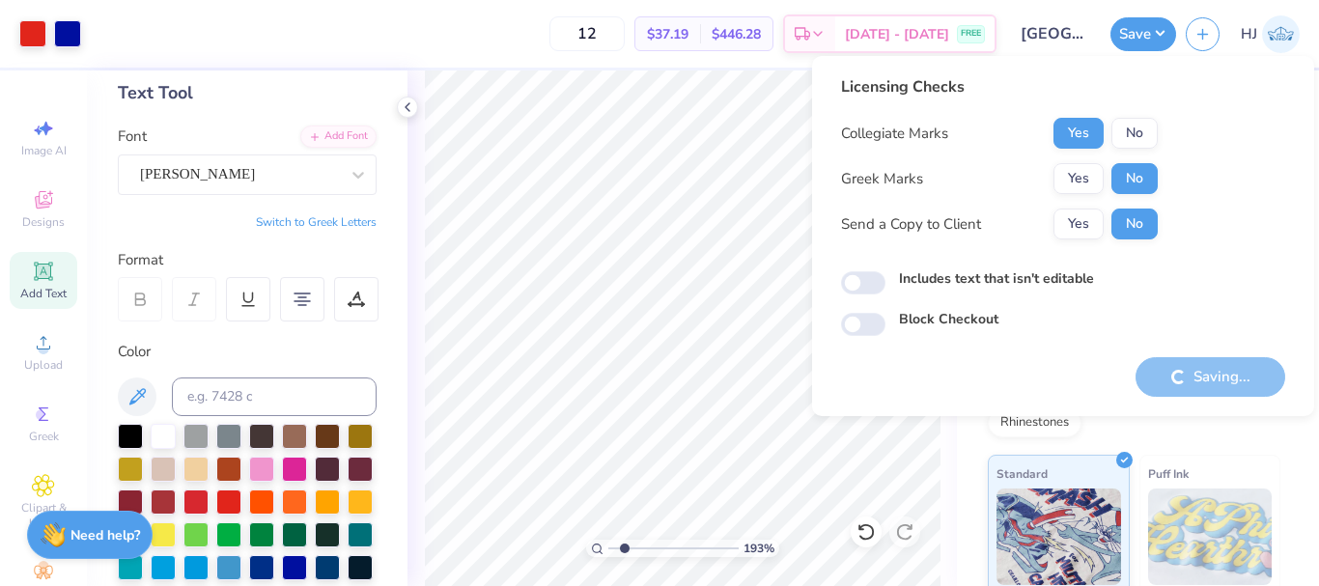
type input "1.93"
